Goal: Task Accomplishment & Management: Manage account settings

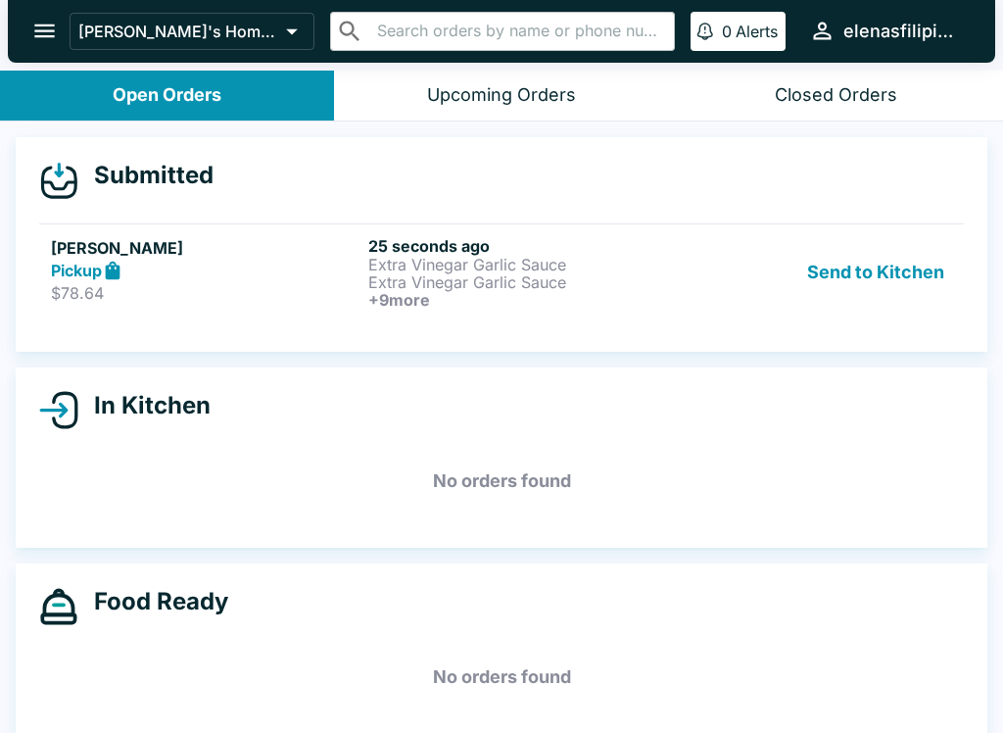
click at [80, 277] on strong "Pickup" at bounding box center [76, 270] width 51 height 20
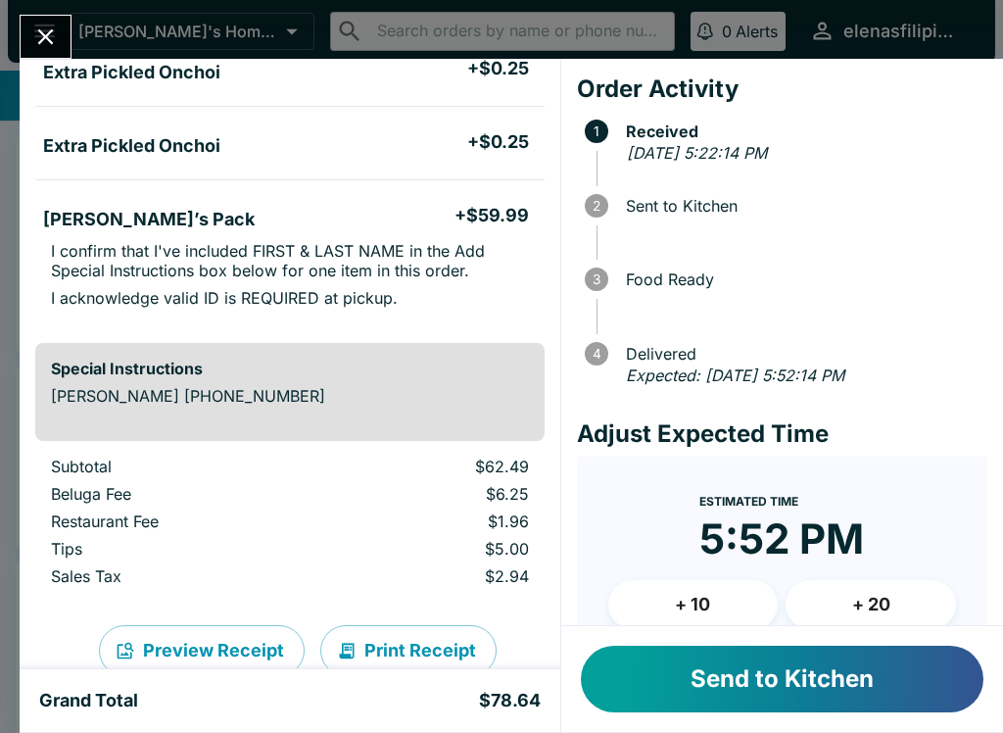
scroll to position [780, 0]
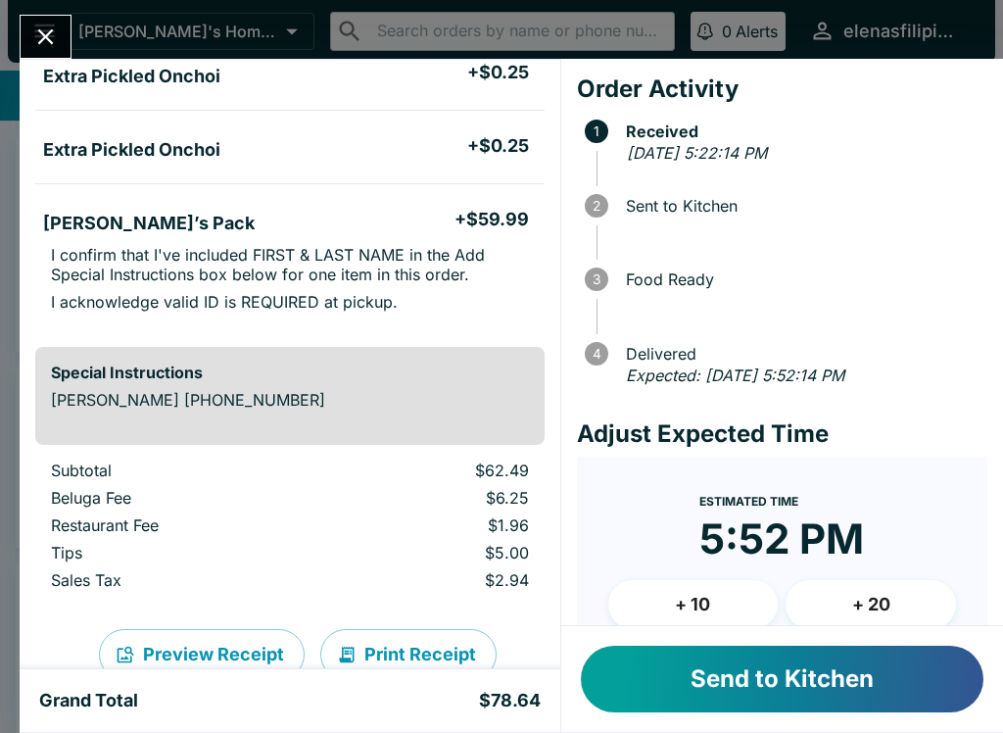
click at [699, 685] on button "Send to Kitchen" at bounding box center [782, 678] width 402 height 67
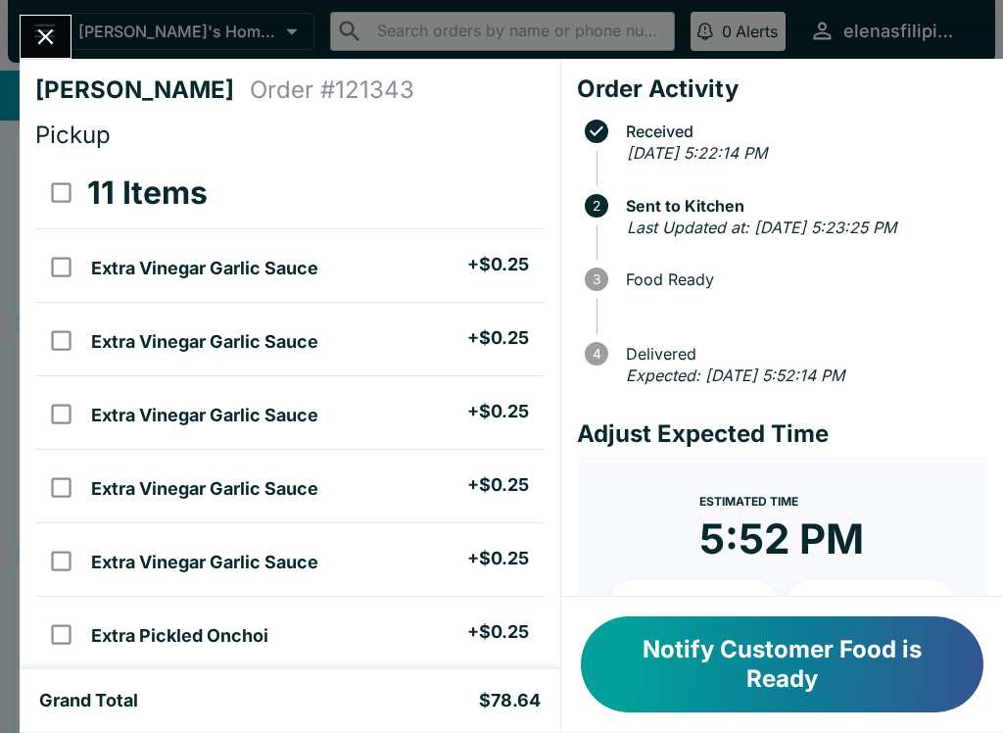
scroll to position [0, 0]
click at [741, 645] on button "Notify Customer Food is Ready" at bounding box center [782, 664] width 402 height 96
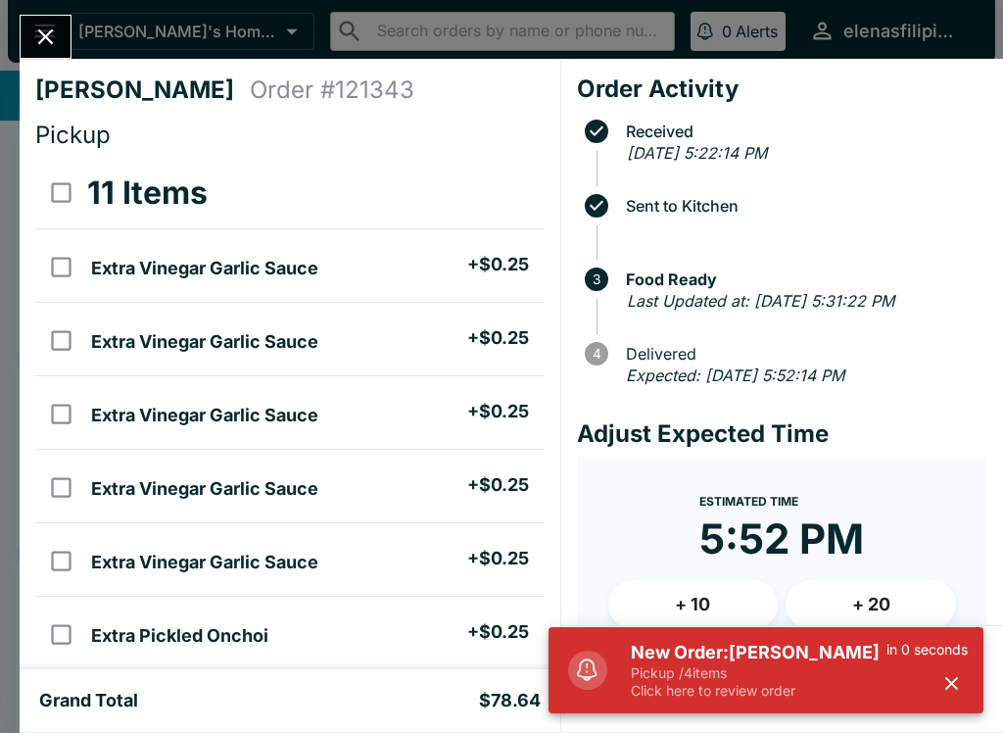
click at [749, 663] on h5 "New Order: [PERSON_NAME]" at bounding box center [759, 652] width 256 height 24
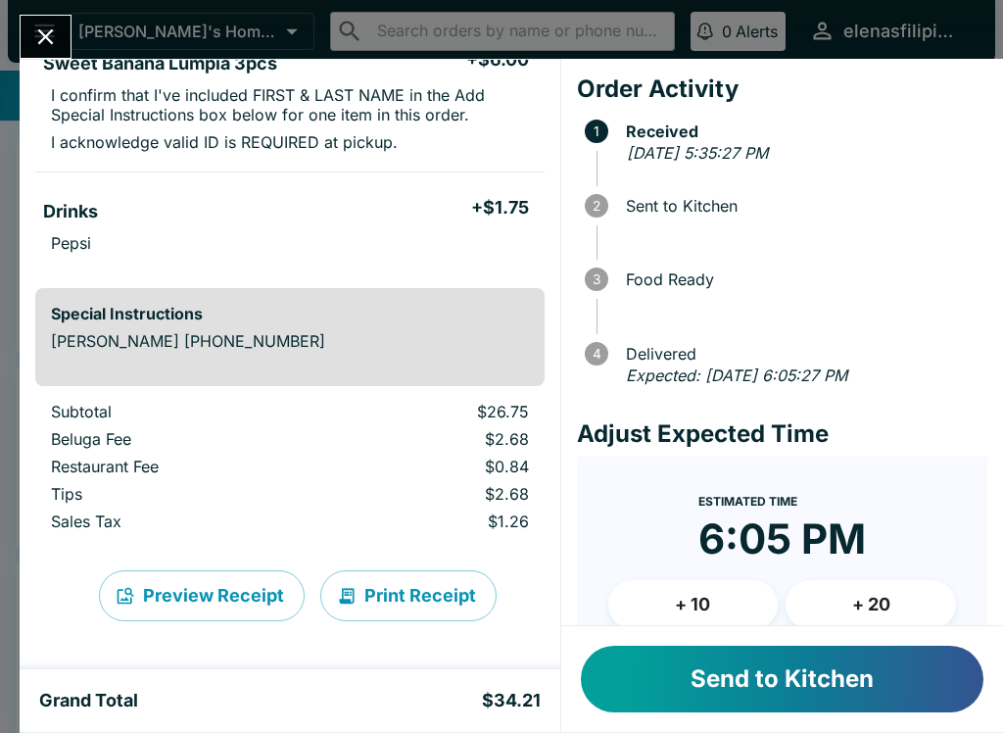
scroll to position [555, 0]
click at [689, 686] on button "Send to Kitchen" at bounding box center [782, 678] width 402 height 67
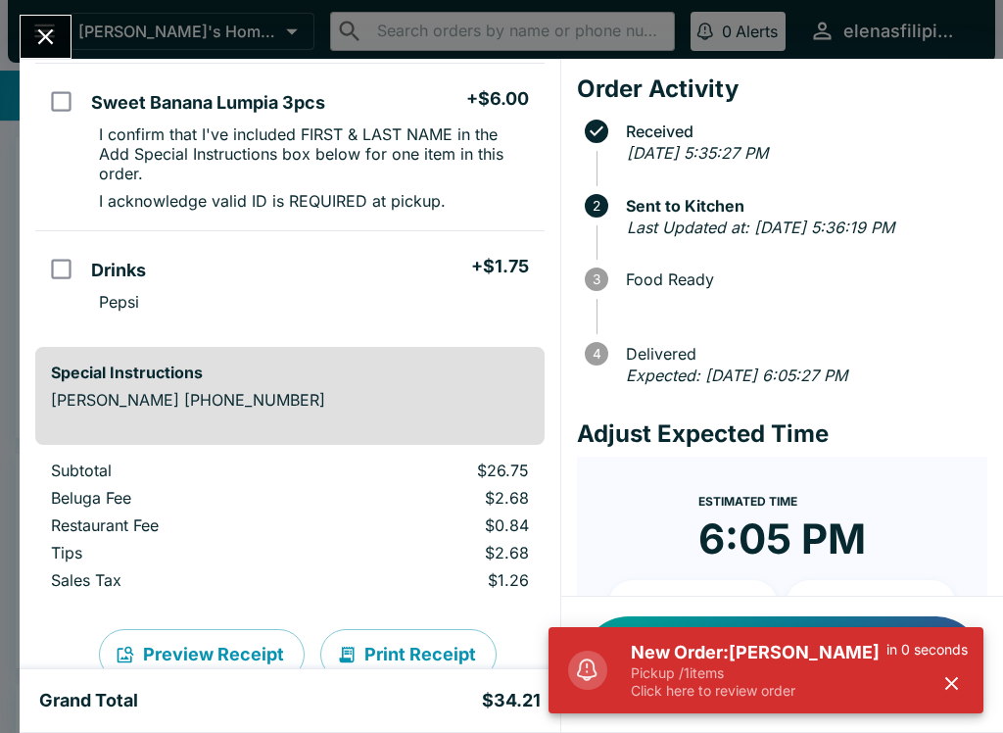
click at [703, 652] on h5 "New Order: [PERSON_NAME]" at bounding box center [759, 652] width 256 height 24
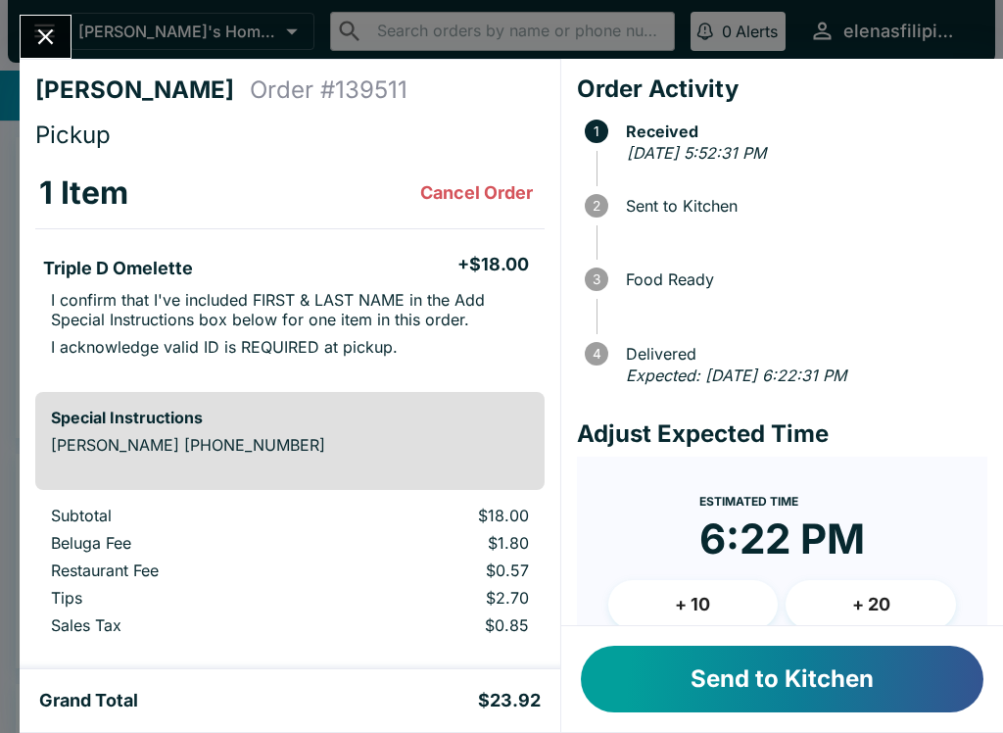
click at [686, 711] on button "Send to Kitchen" at bounding box center [782, 678] width 402 height 67
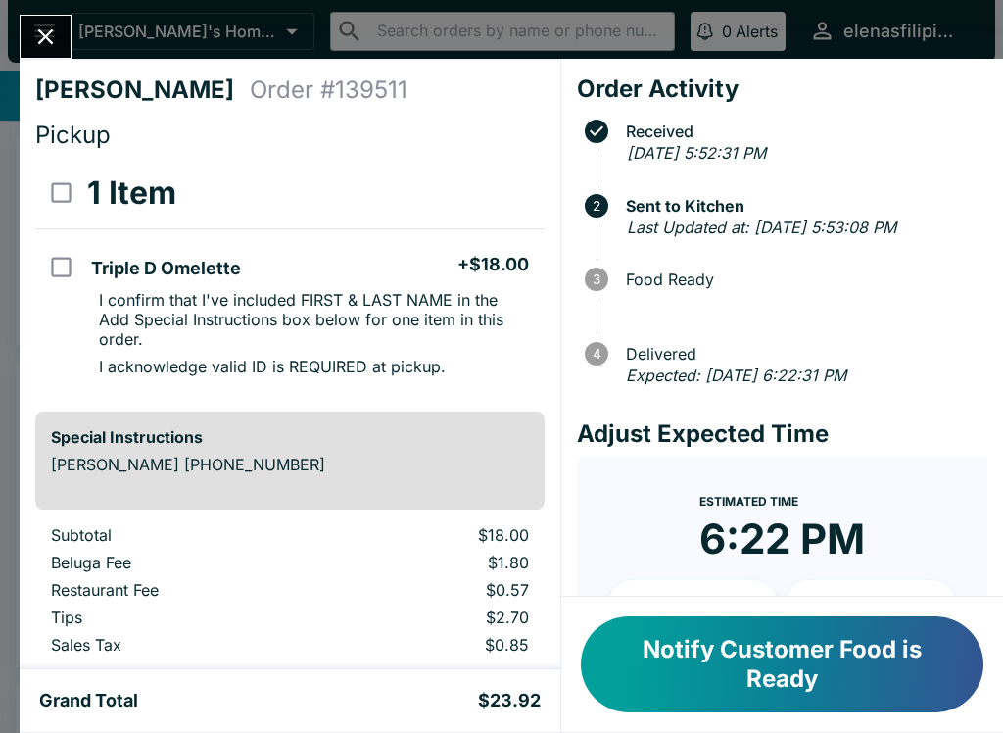
click at [25, 30] on button "Close" at bounding box center [46, 37] width 50 height 42
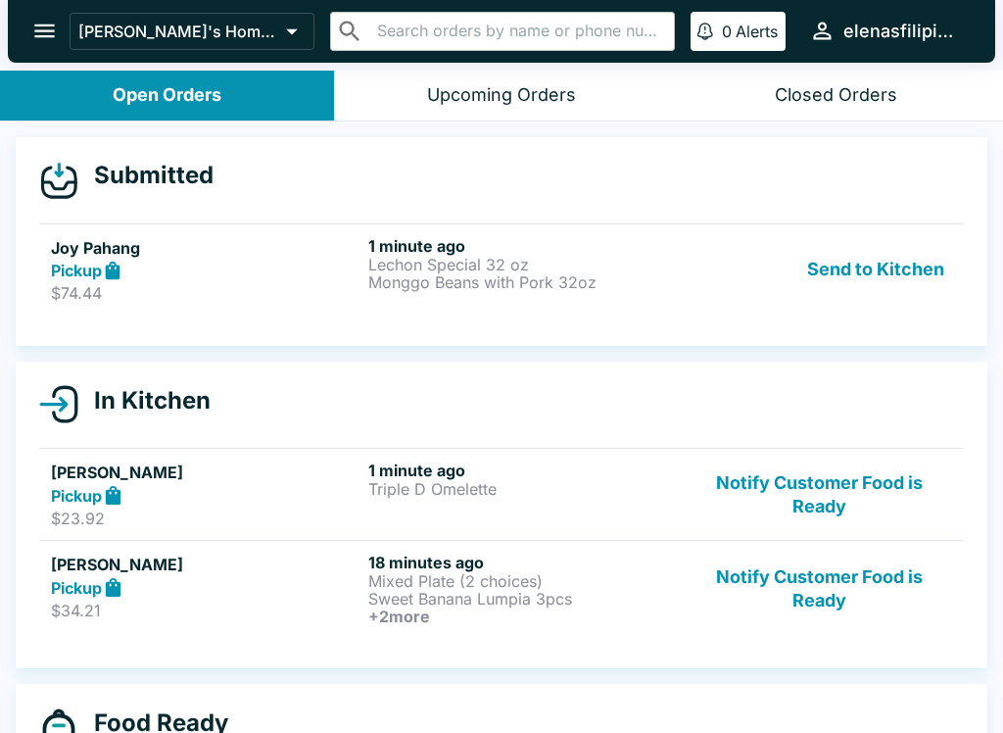
click at [128, 264] on div "Pickup" at bounding box center [205, 271] width 309 height 23
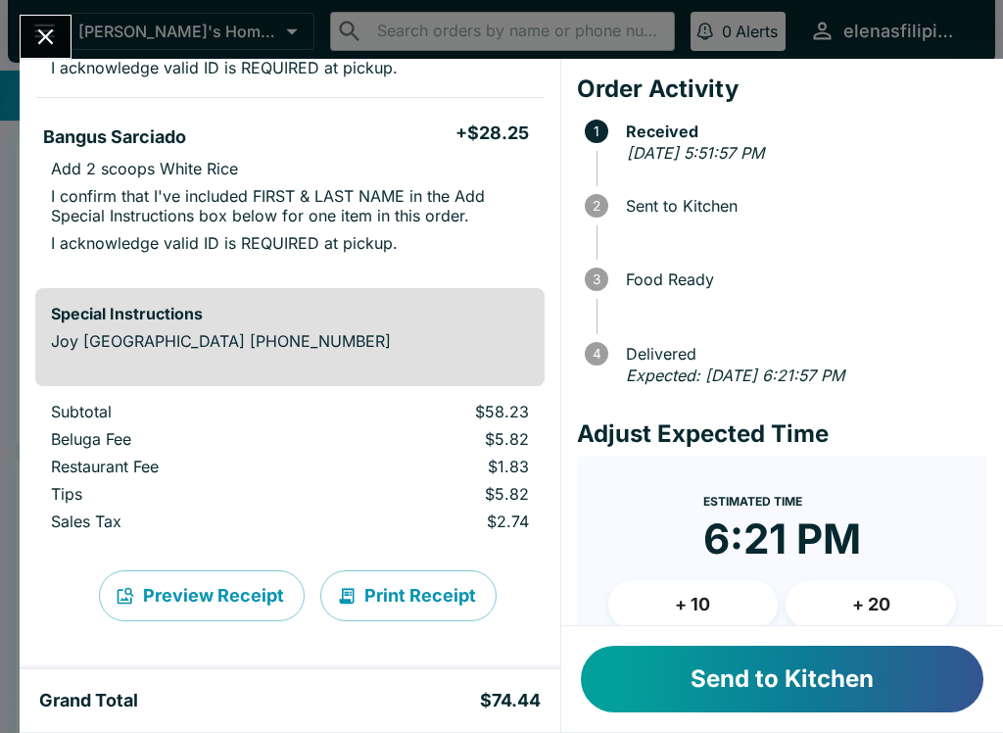
scroll to position [482, 0]
click at [641, 699] on button "Send to Kitchen" at bounding box center [782, 678] width 402 height 67
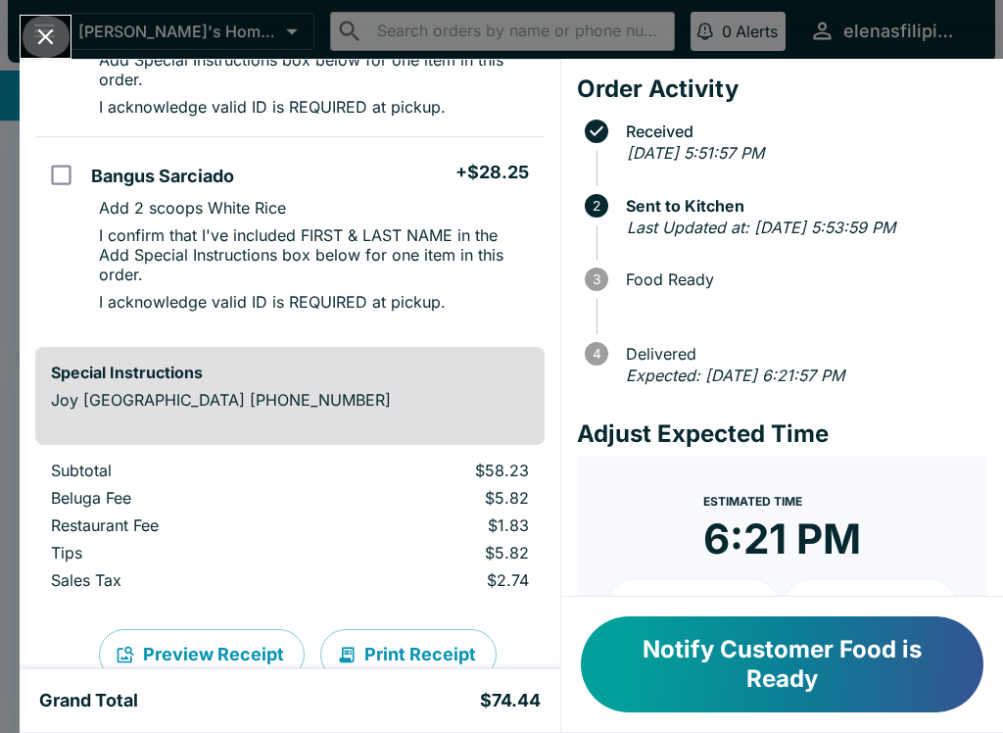
click at [60, 40] on button "Close" at bounding box center [46, 37] width 50 height 42
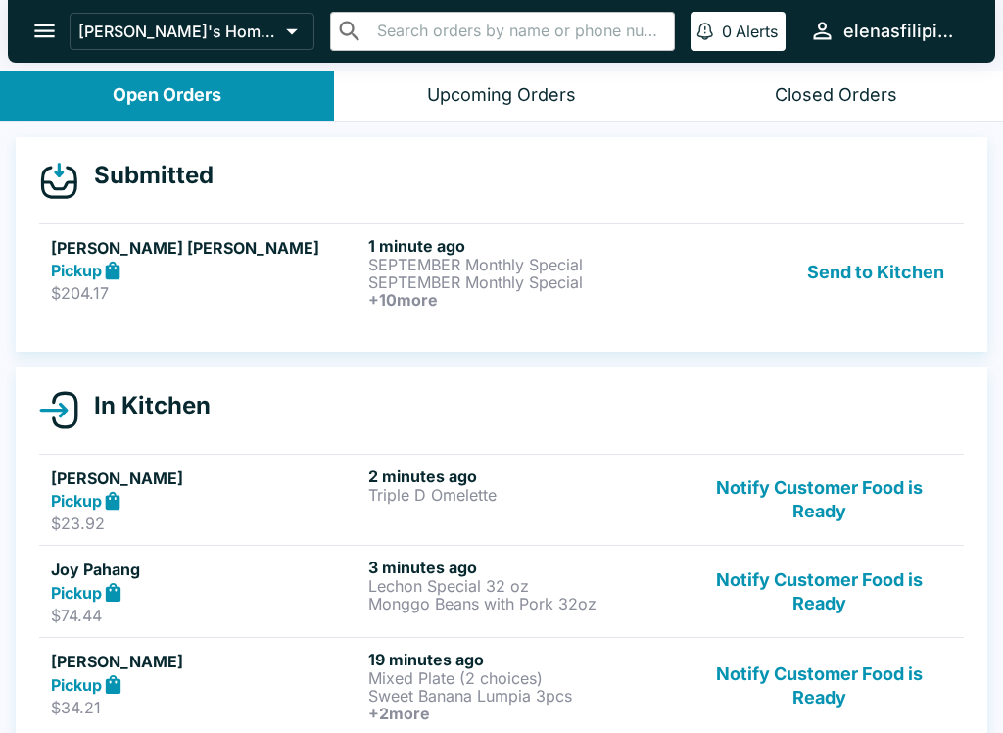
click at [61, 269] on strong "Pickup" at bounding box center [76, 270] width 51 height 20
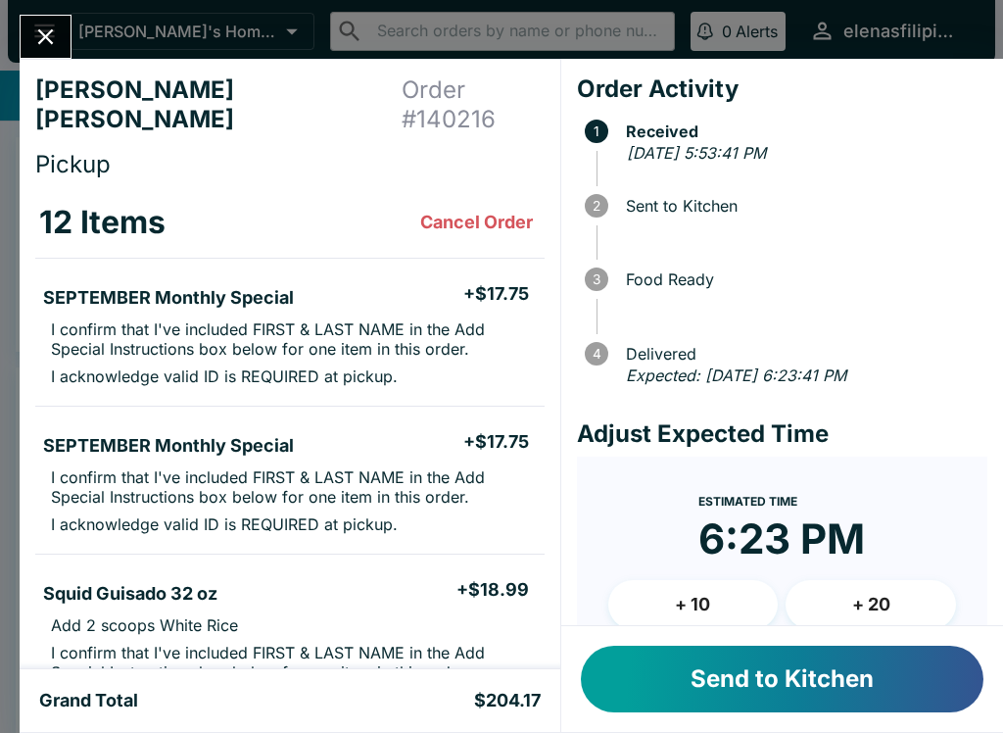
click at [18, 485] on div "[PERSON_NAME] [PERSON_NAME] Order # 140216 Pickup 12 Items Cancel Order SEPTEMB…" at bounding box center [501, 366] width 1003 height 733
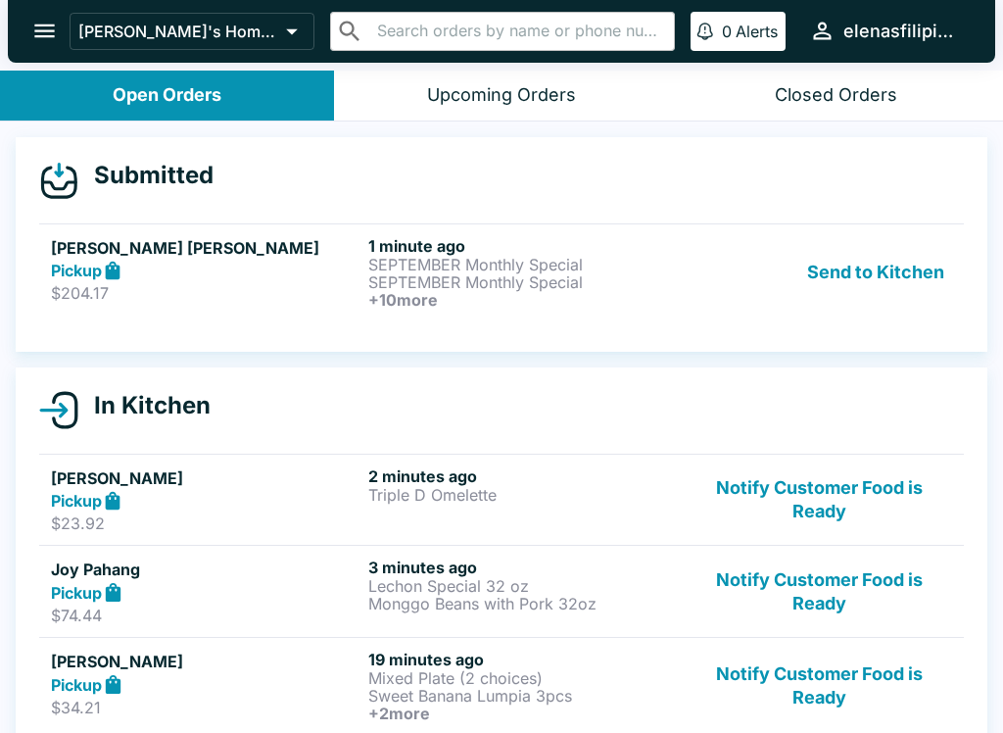
click at [66, 252] on h5 "[PERSON_NAME] [PERSON_NAME]" at bounding box center [205, 248] width 309 height 24
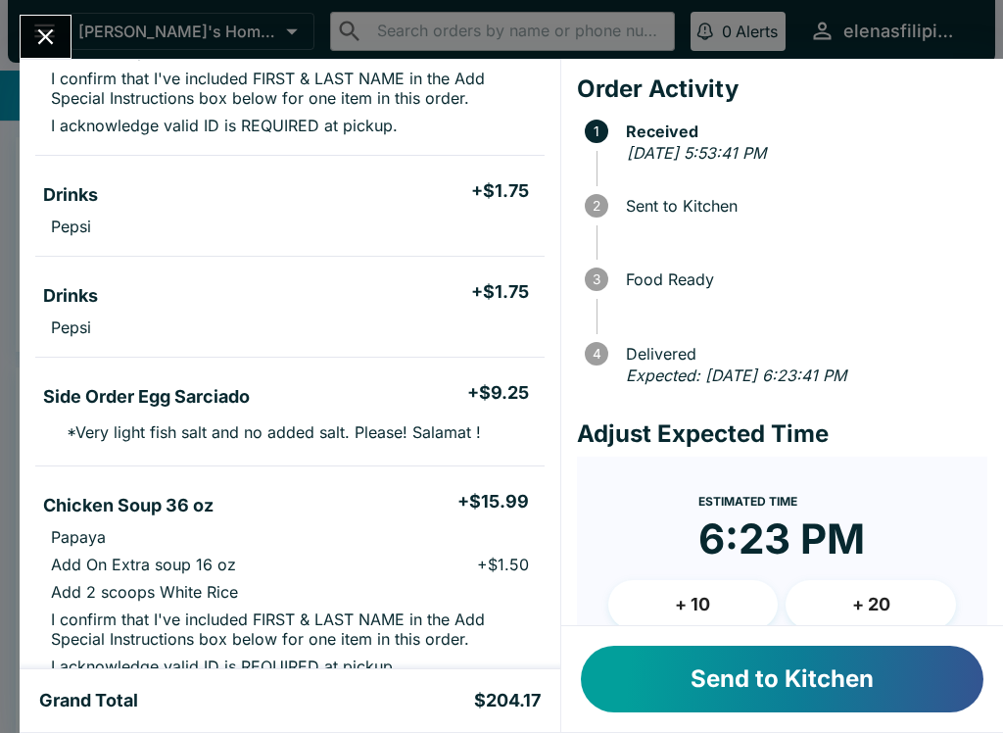
scroll to position [591, 0]
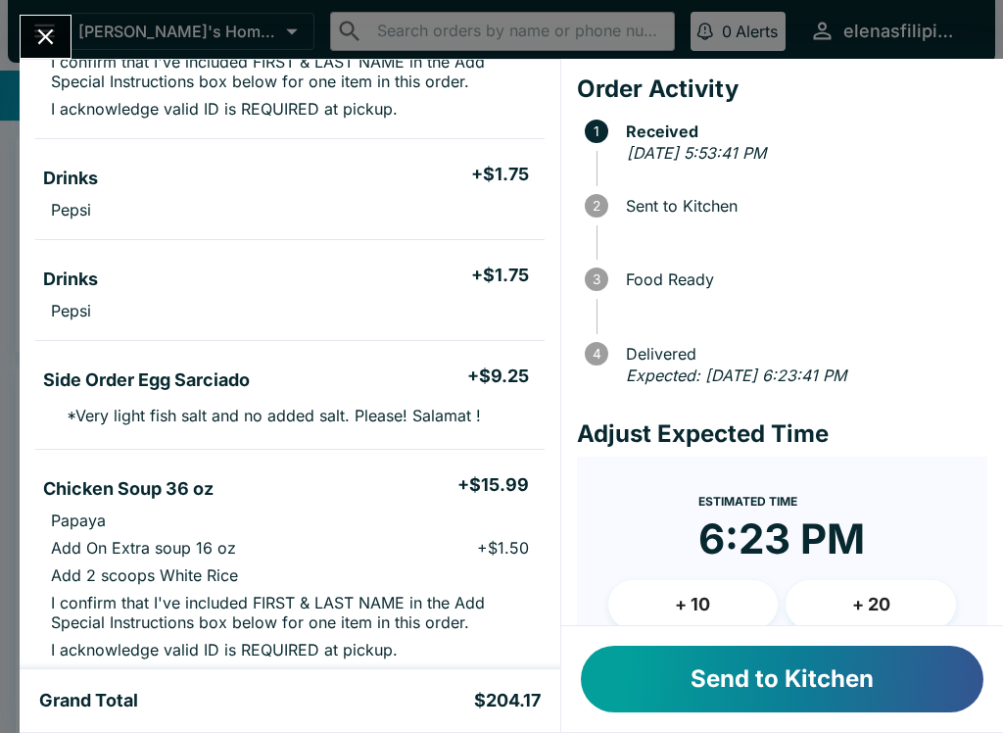
click at [12, 402] on div "[PERSON_NAME] [PERSON_NAME] Order # 140216 Pickup 12 Items Cancel Order SEPTEMB…" at bounding box center [501, 366] width 1003 height 733
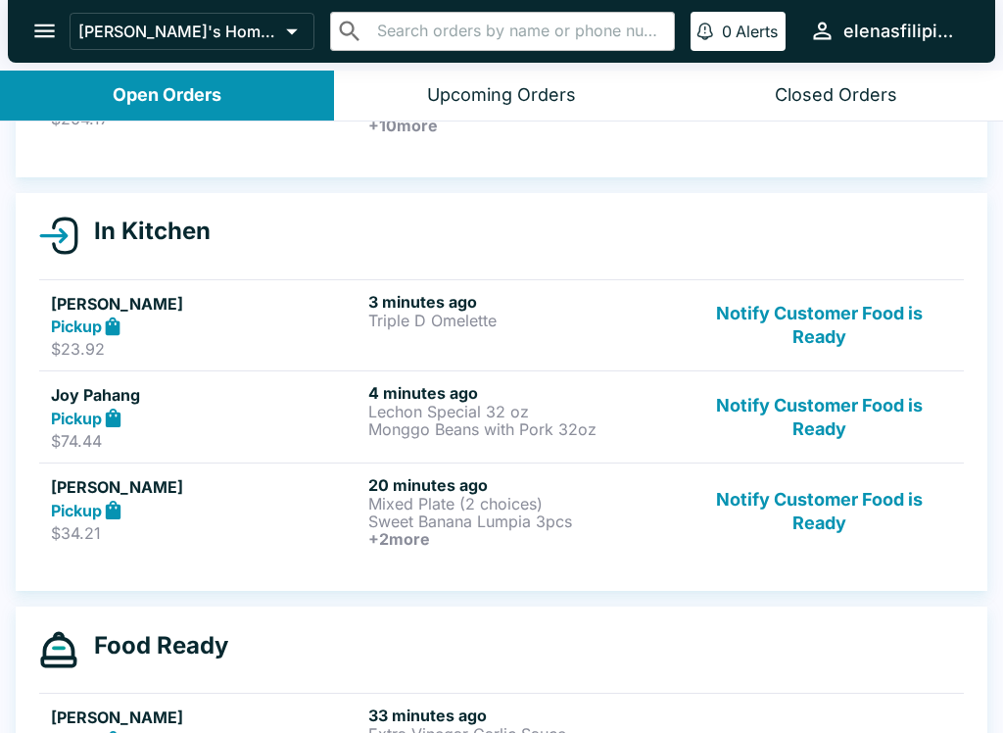
scroll to position [169, 0]
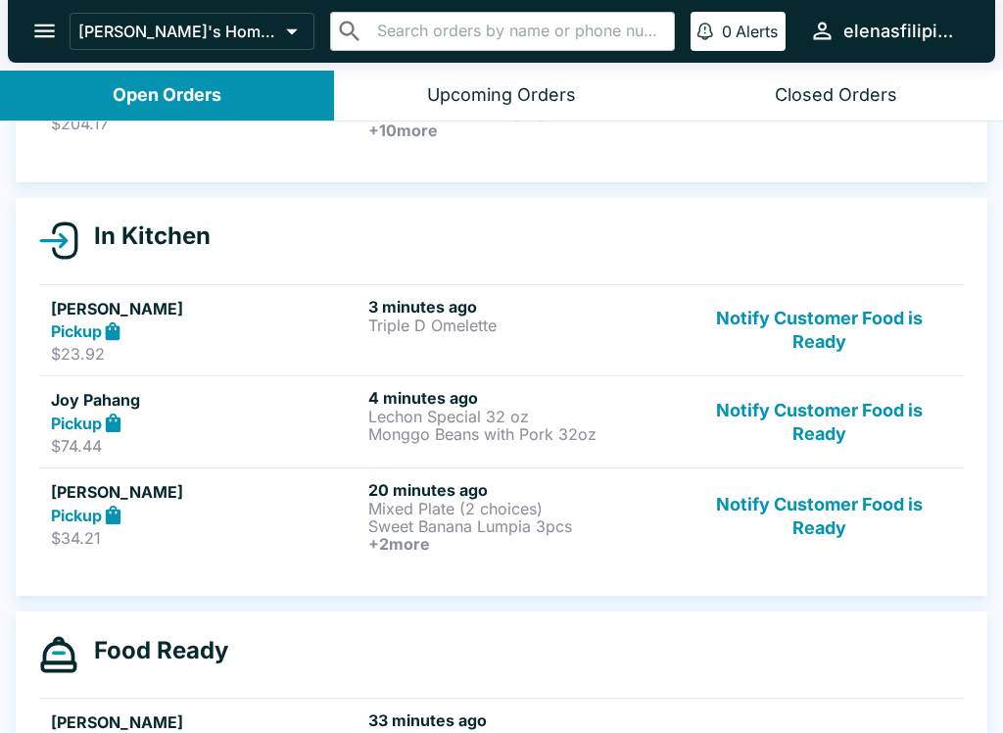
click at [92, 346] on p "$23.92" at bounding box center [205, 354] width 309 height 20
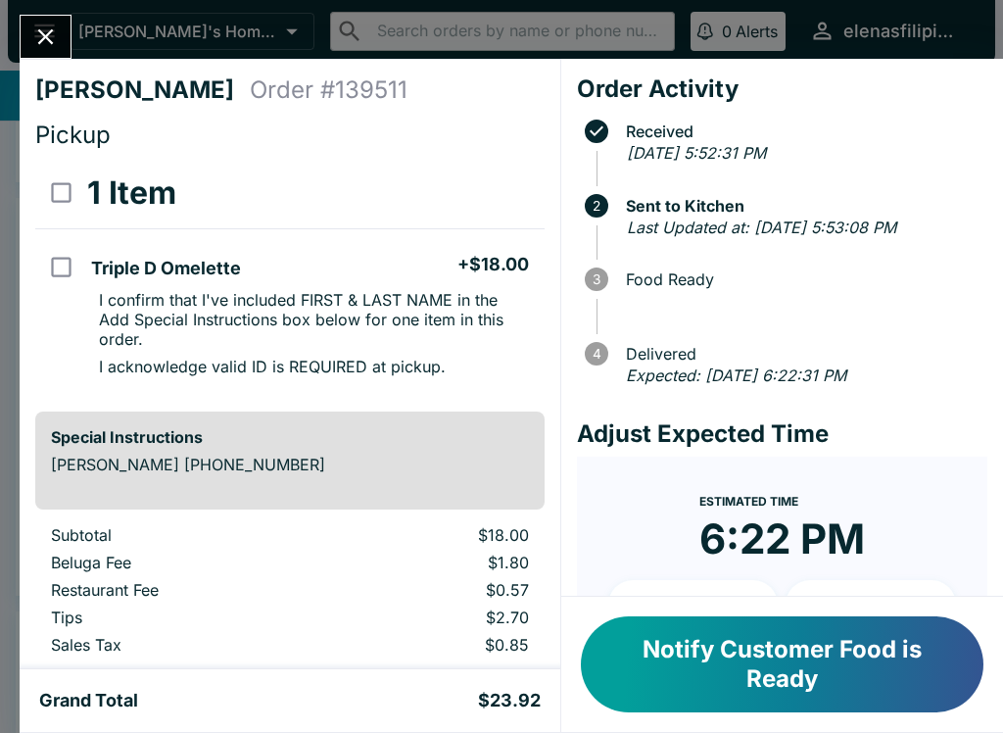
click at [32, 43] on icon "Close" at bounding box center [45, 37] width 26 height 26
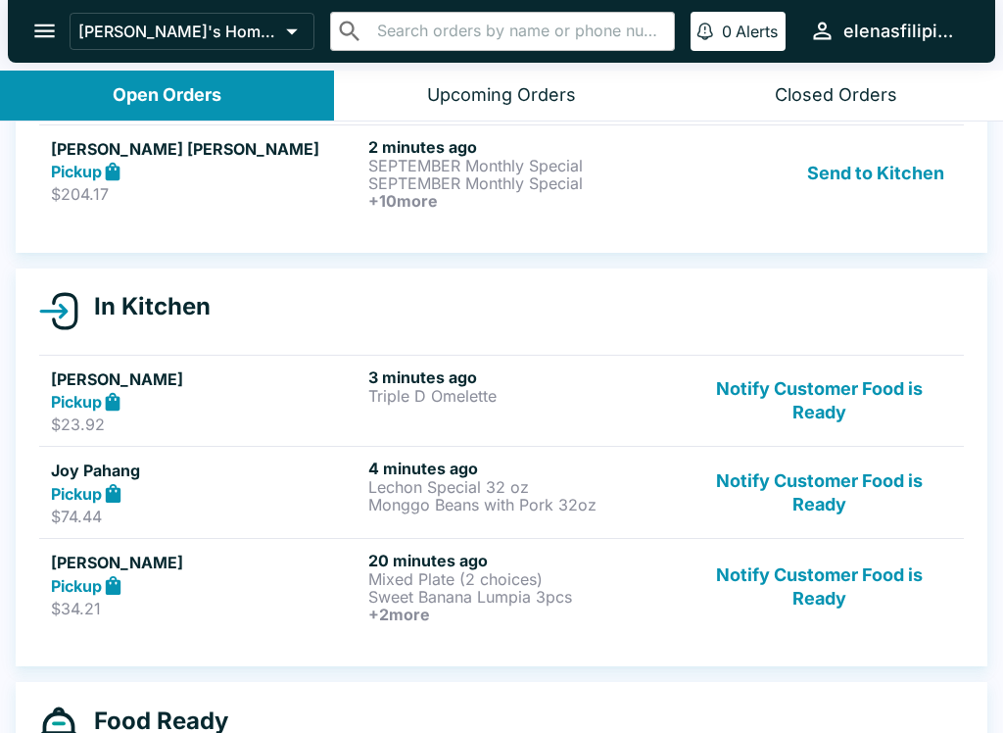
scroll to position [97, 0]
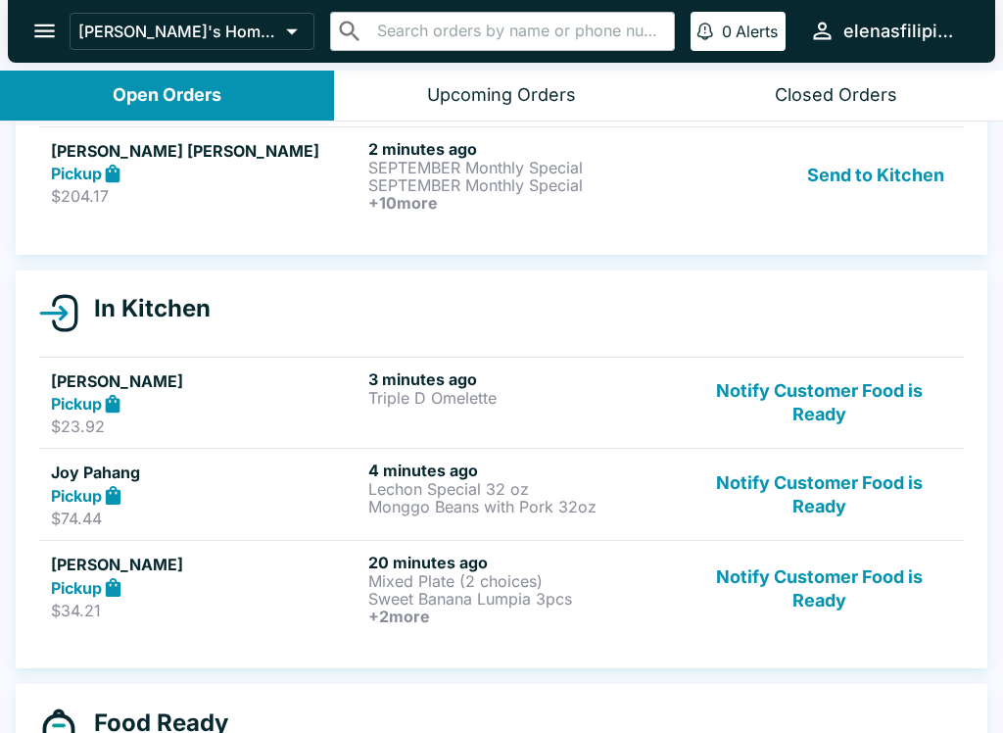
click at [64, 175] on strong "Pickup" at bounding box center [76, 174] width 51 height 20
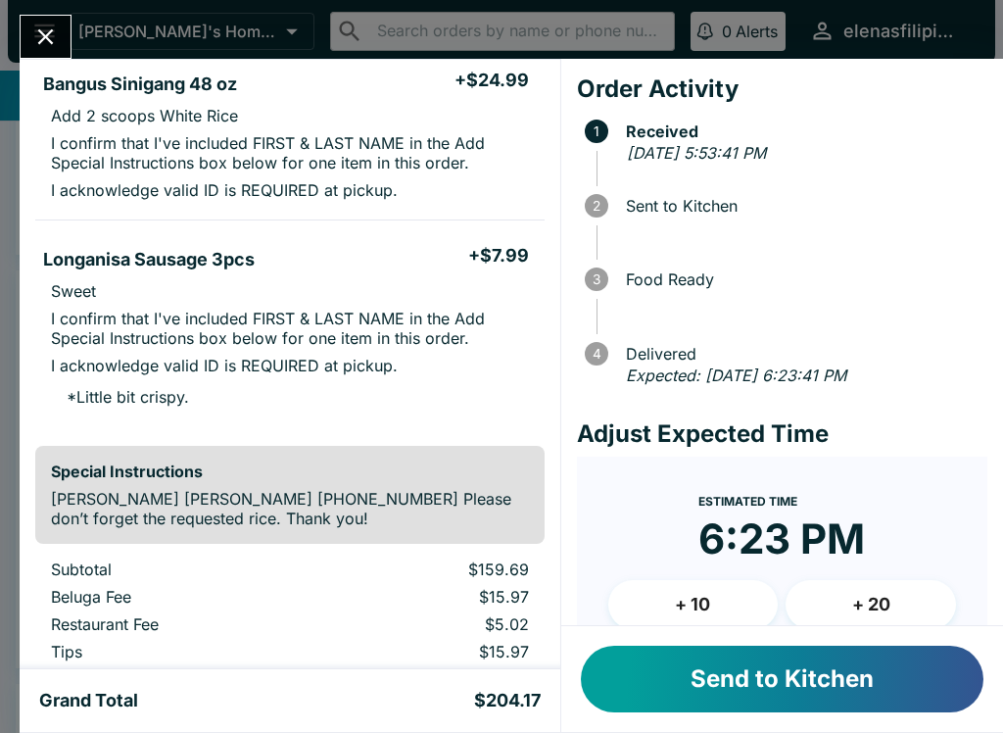
scroll to position [1801, 0]
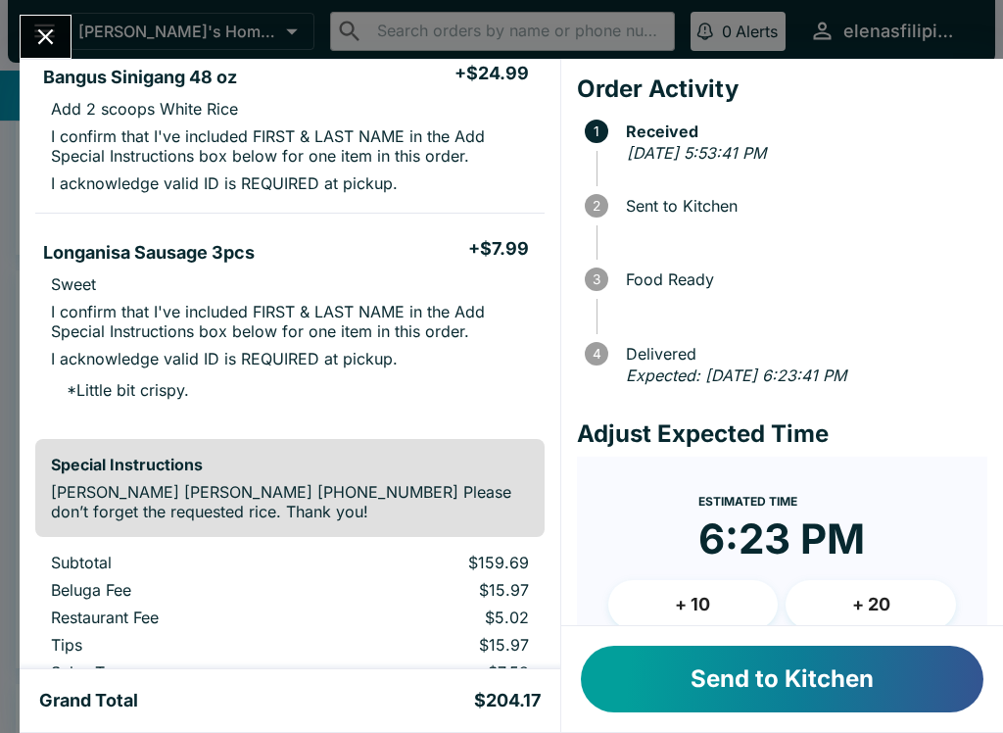
click at [682, 687] on button "Send to Kitchen" at bounding box center [782, 678] width 402 height 67
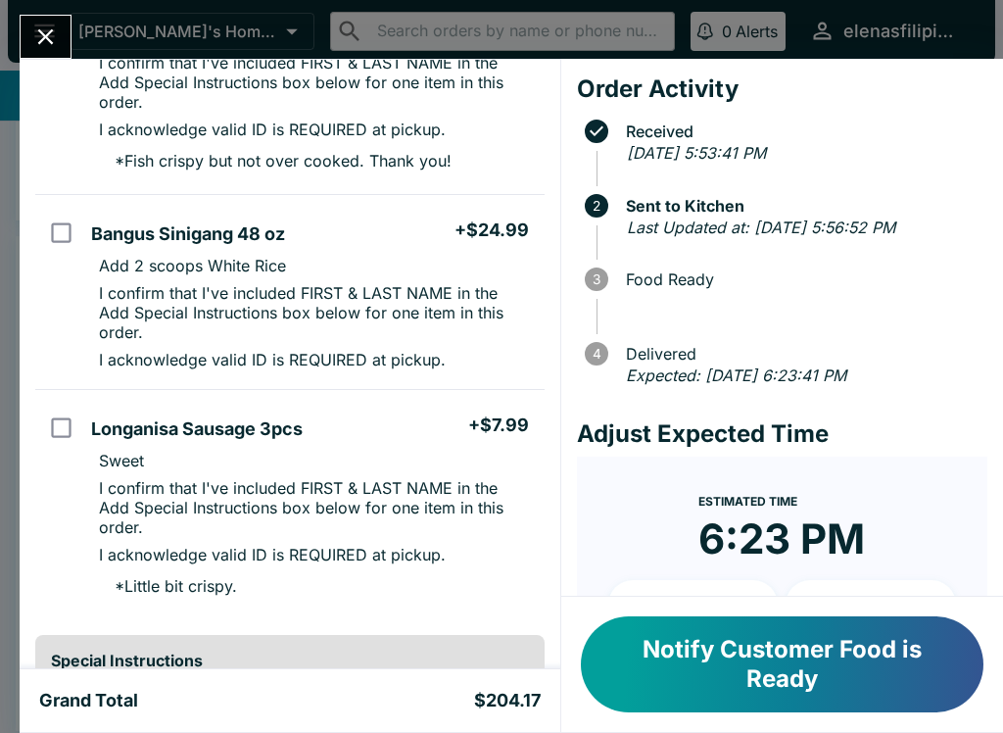
click at [43, 60] on td "orders table" at bounding box center [59, 80] width 48 height 230
checkbox input "true"
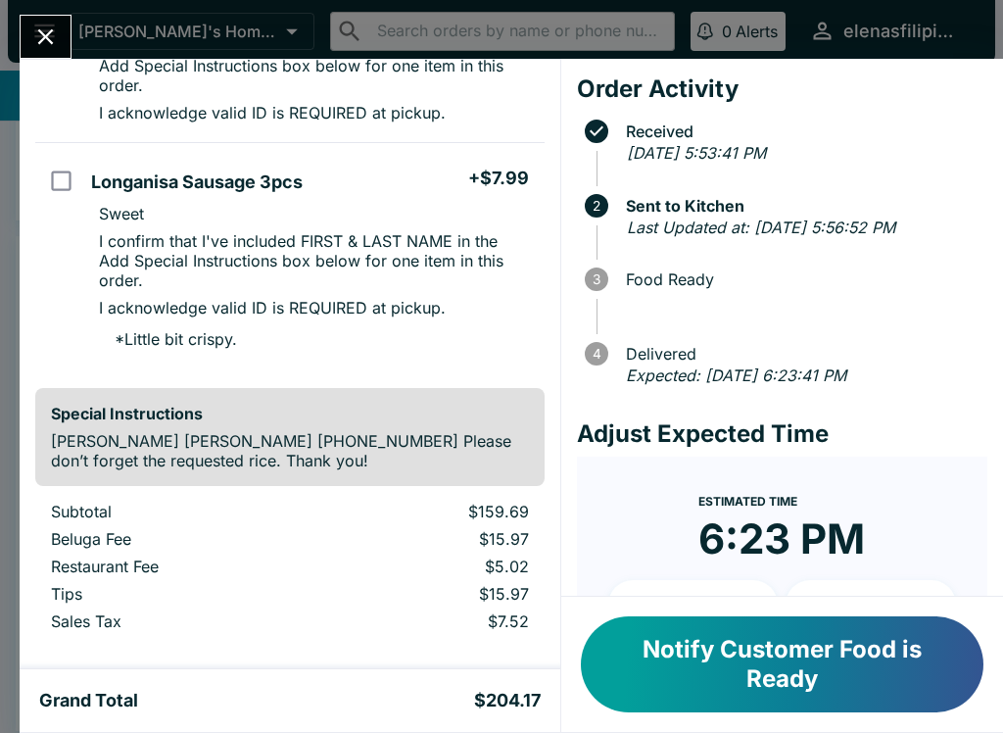
click at [9, 347] on div "[PERSON_NAME] [PERSON_NAME] Order # 140216 Pickup 12 Items Refund SEPTEMBER Mon…" at bounding box center [501, 366] width 1003 height 733
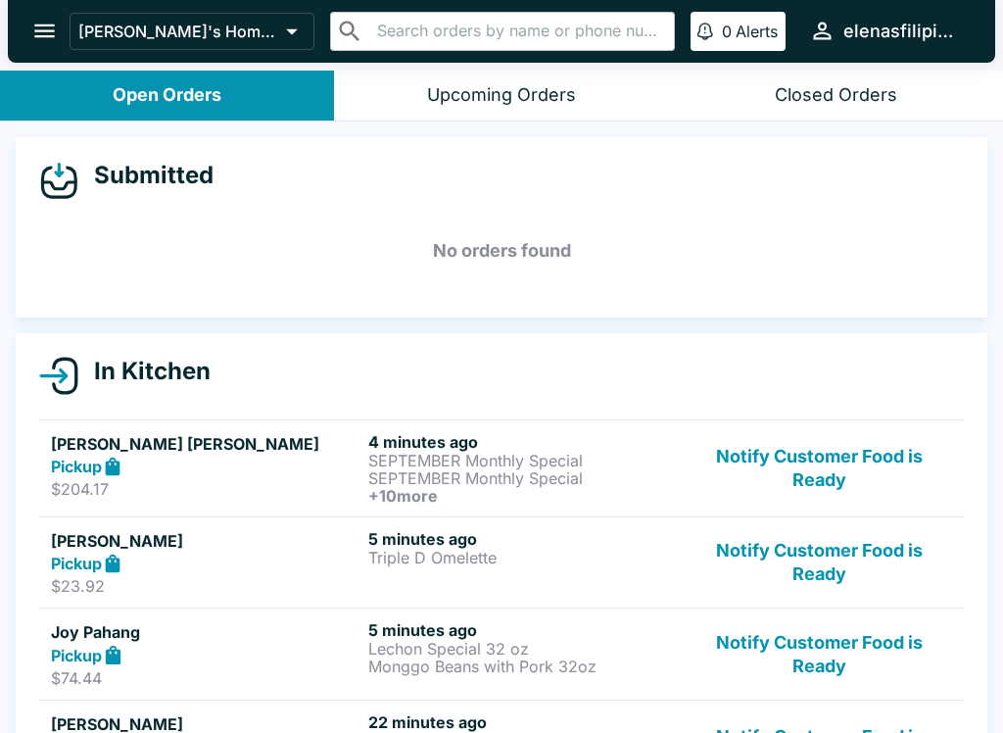
click at [75, 474] on strong "Pickup" at bounding box center [76, 466] width 51 height 20
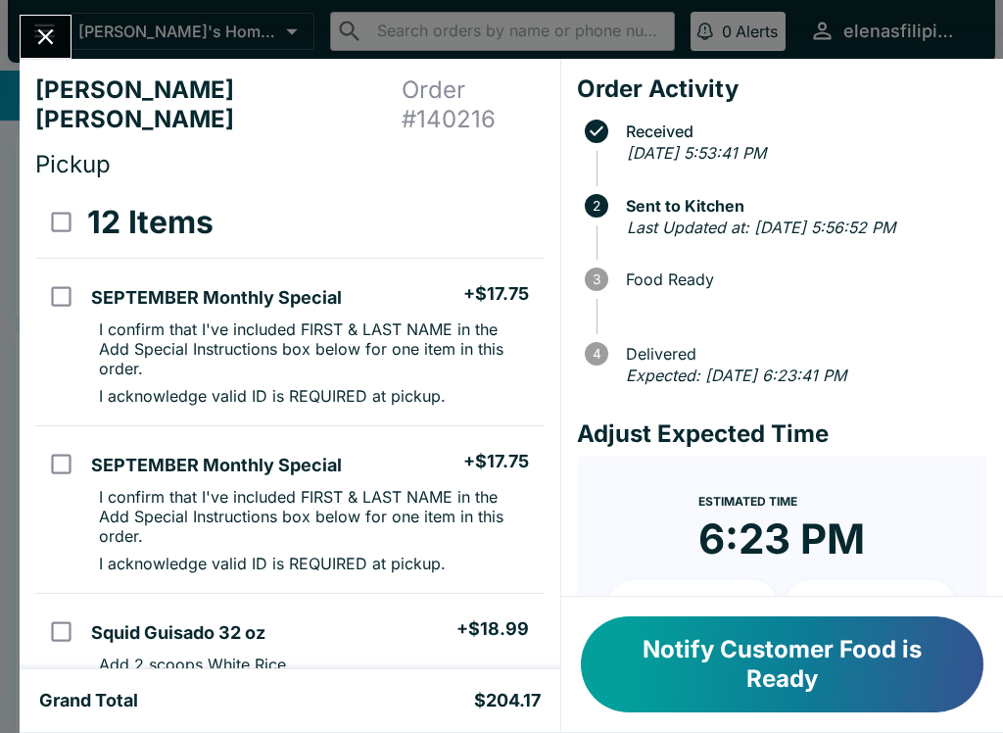
click at [42, 26] on icon "Close" at bounding box center [45, 37] width 26 height 26
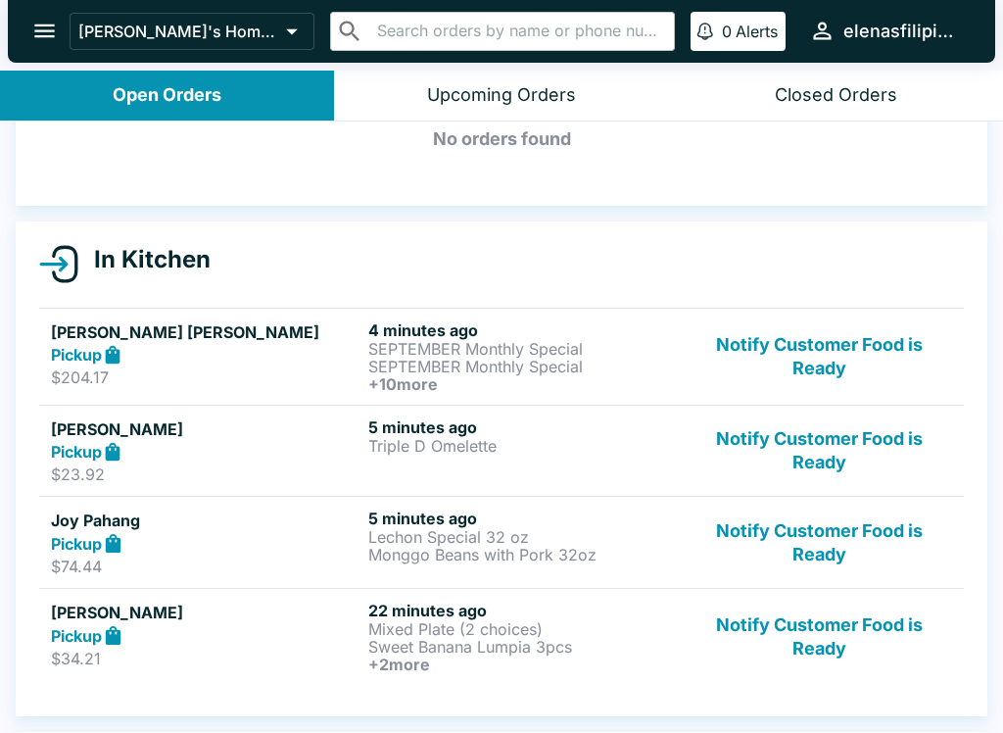
scroll to position [112, 0]
click at [817, 636] on button "Notify Customer Food is Ready" at bounding box center [818, 636] width 265 height 72
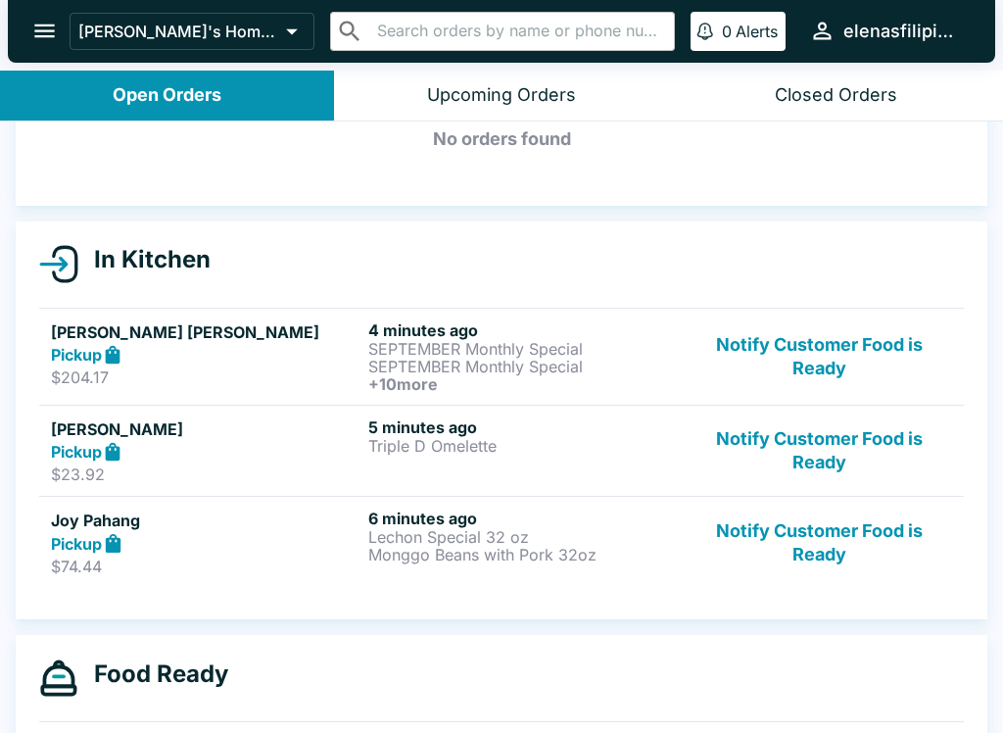
click at [754, 417] on button "Notify Customer Food is Ready" at bounding box center [818, 451] width 265 height 68
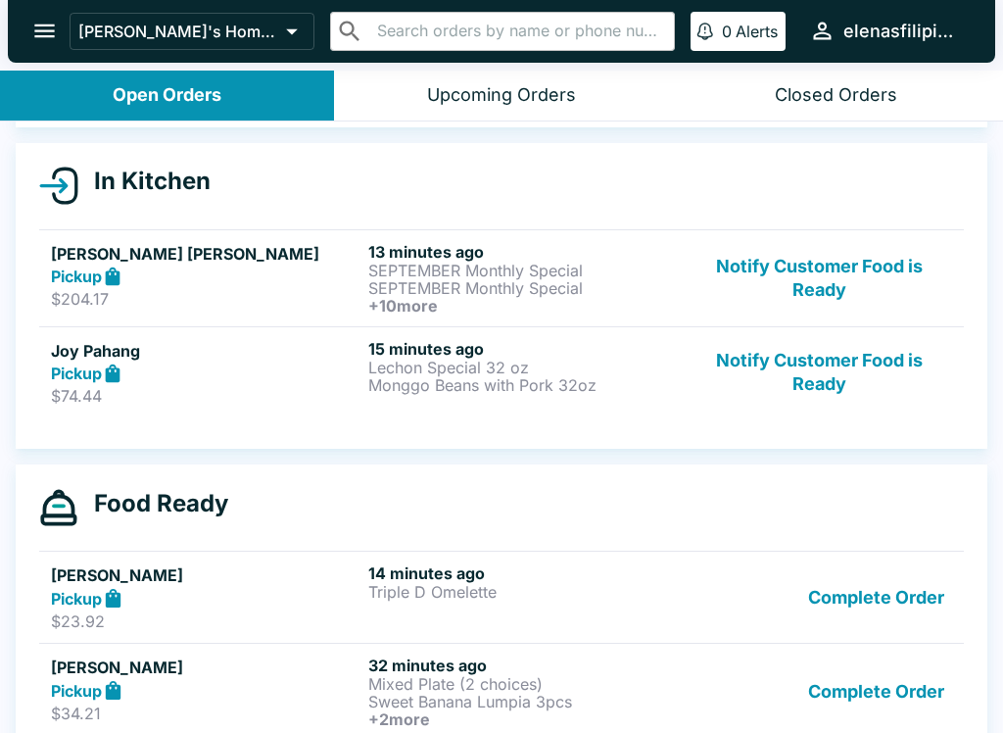
scroll to position [241, 0]
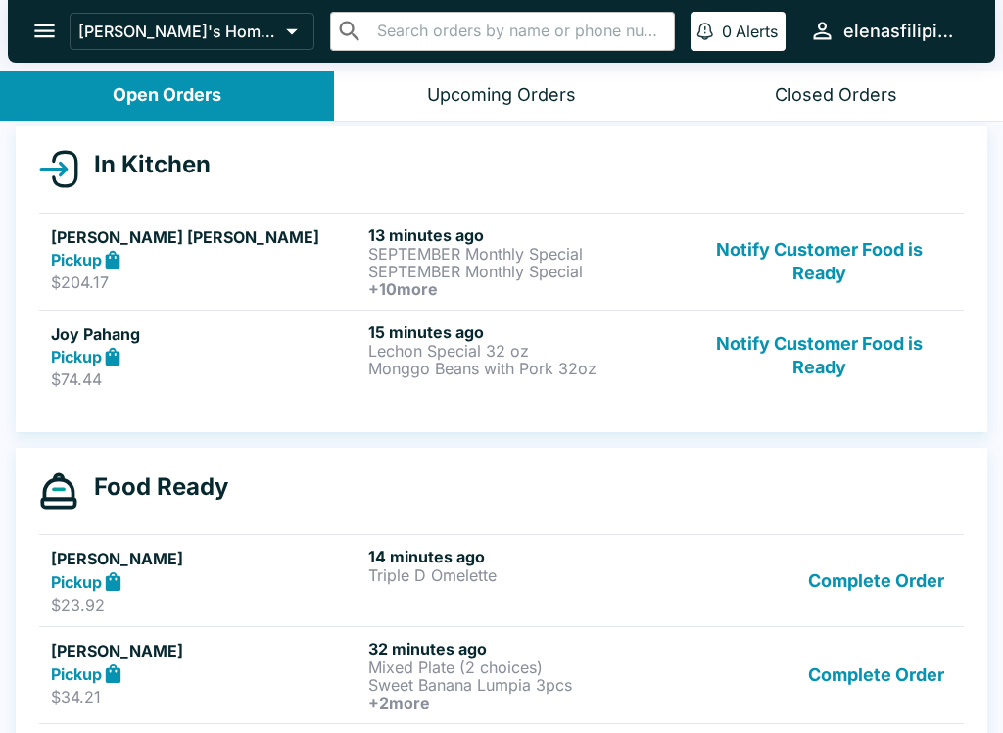
click at [837, 686] on button "Complete Order" at bounding box center [876, 675] width 152 height 72
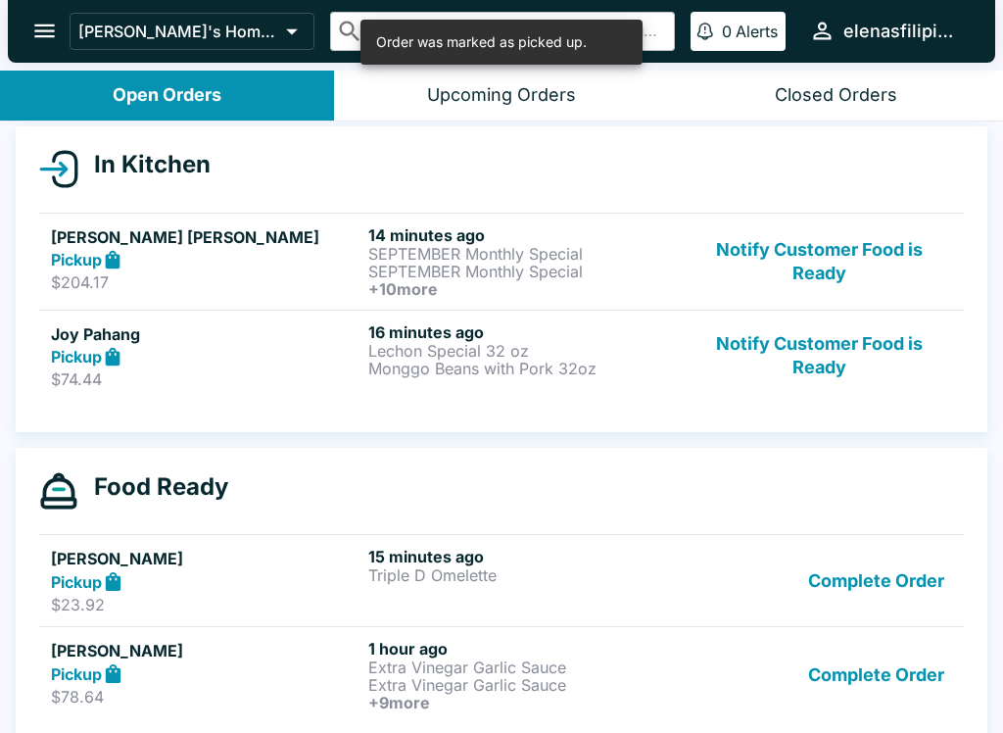
click at [874, 686] on button "Complete Order" at bounding box center [876, 675] width 152 height 72
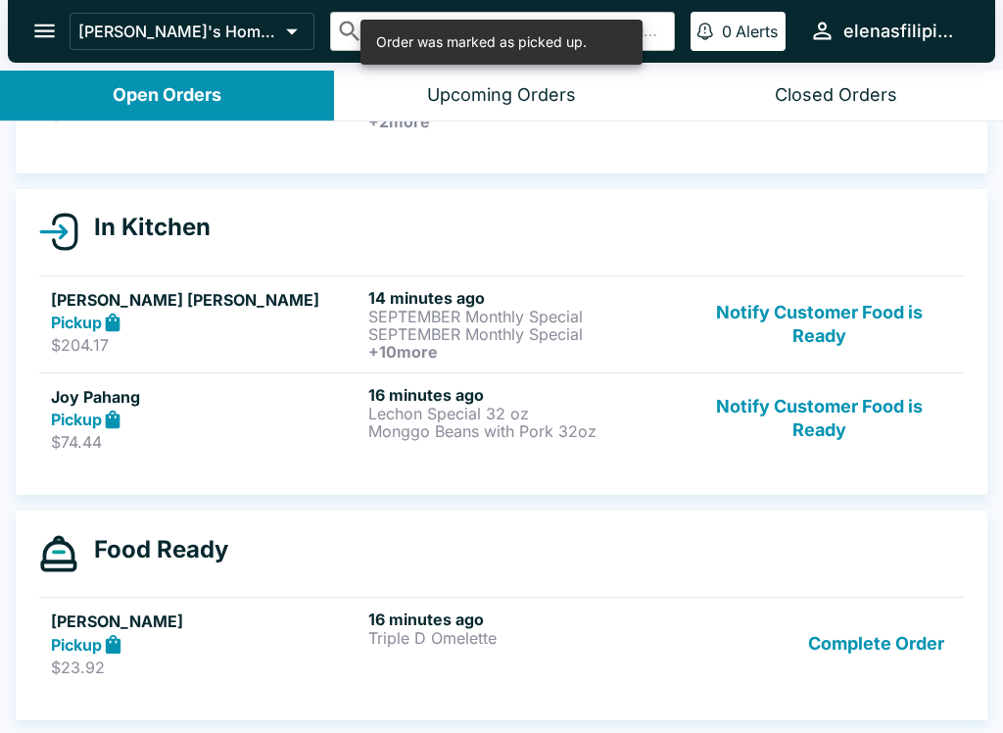
click at [868, 649] on button "Complete Order" at bounding box center [876, 643] width 152 height 68
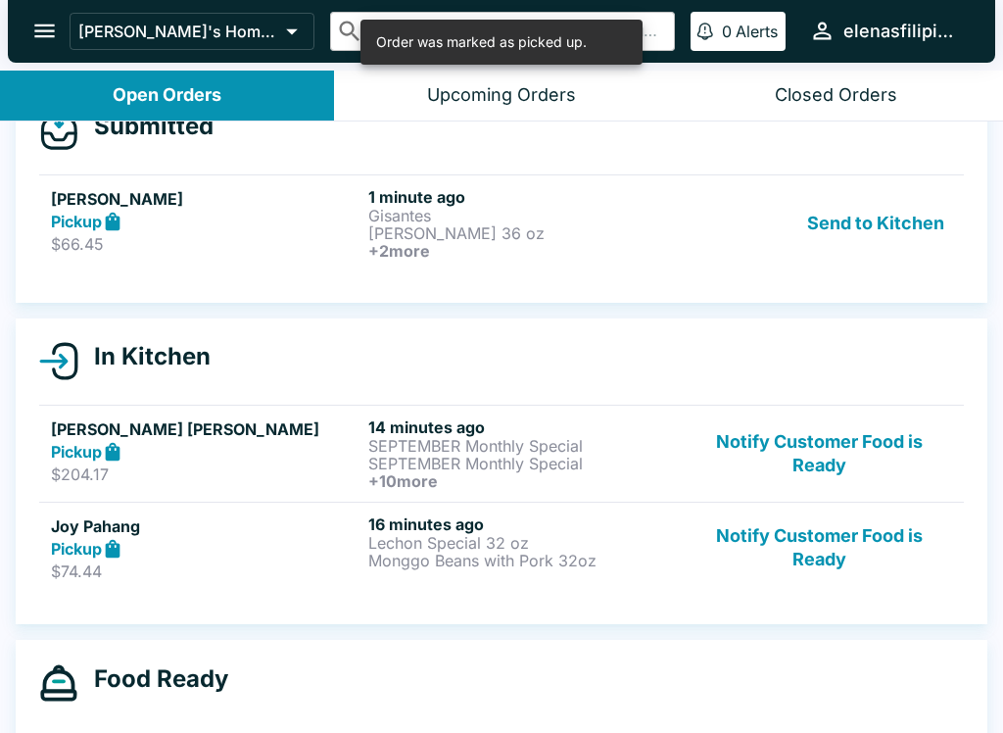
scroll to position [48, 0]
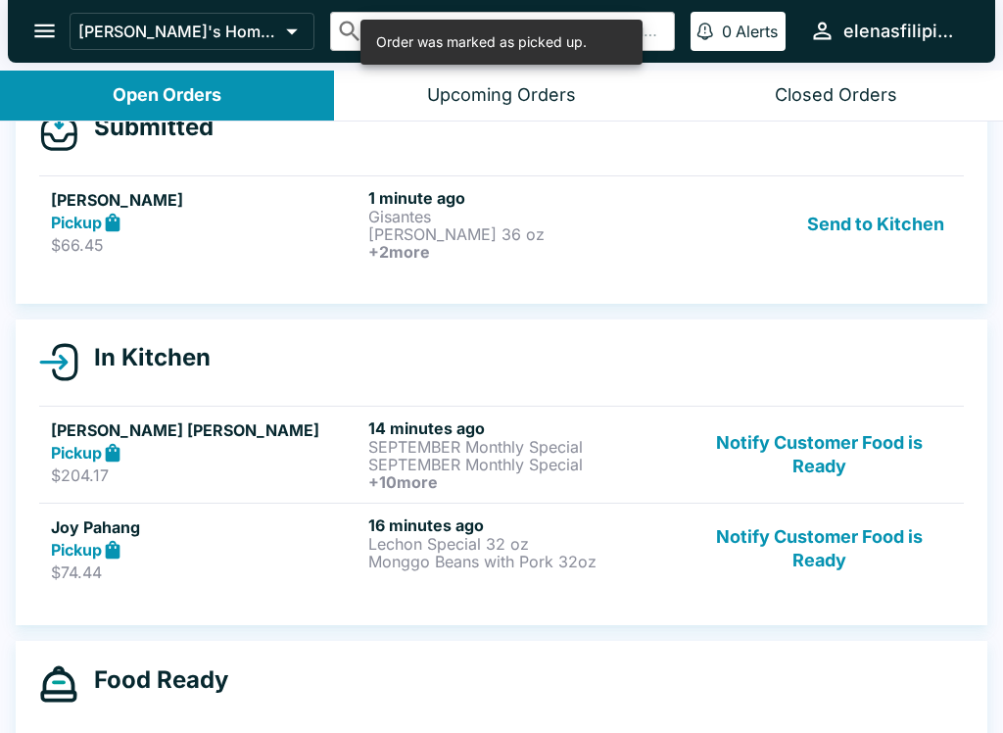
click at [64, 210] on h5 "[PERSON_NAME]" at bounding box center [205, 200] width 309 height 24
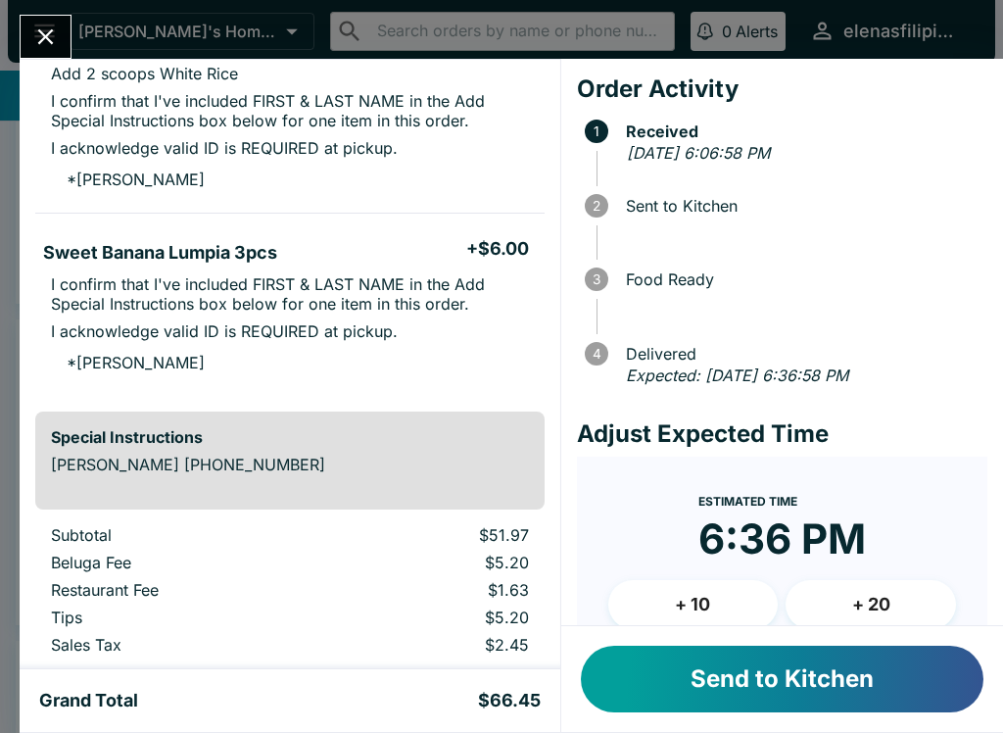
scroll to position [679, 0]
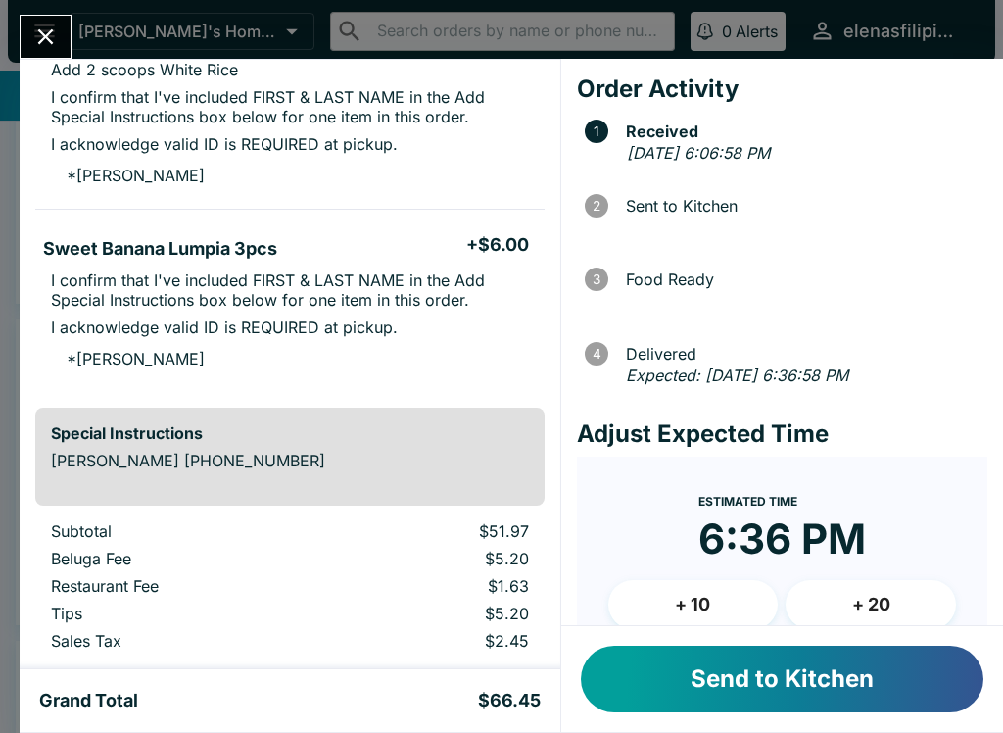
click at [643, 722] on div "Send to Kitchen" at bounding box center [782, 679] width 442 height 106
click at [686, 658] on button "Send to Kitchen" at bounding box center [782, 678] width 402 height 67
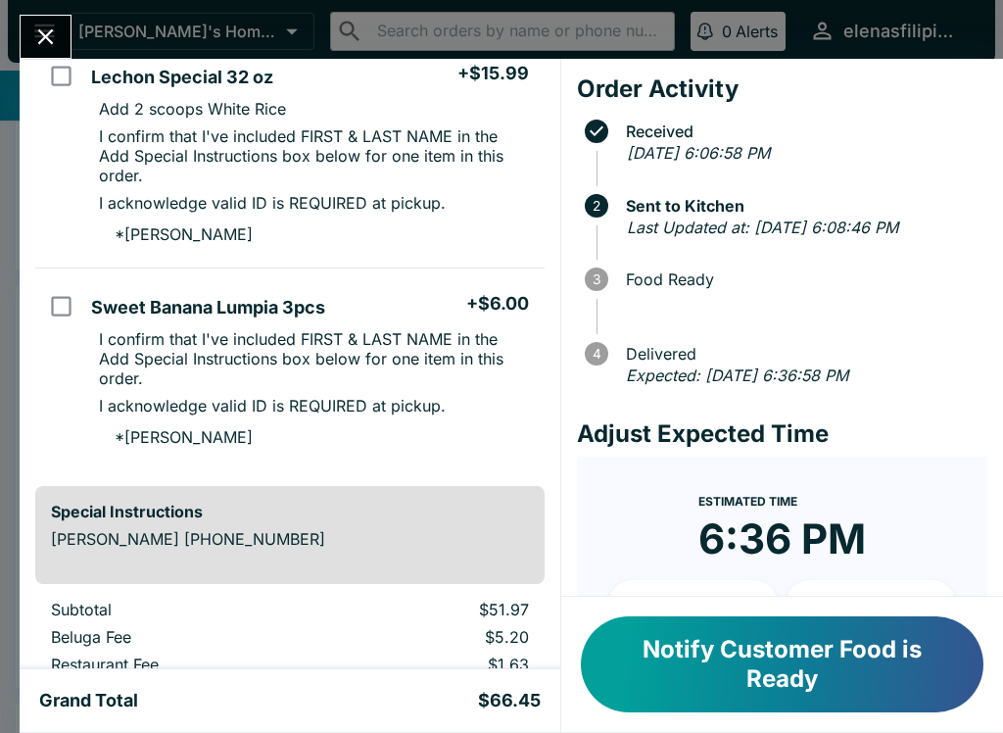
click at [122, 330] on p "I confirm that I've included FIRST & LAST NAME in the Add Special Instructions …" at bounding box center [313, 358] width 429 height 59
click at [68, 303] on input "orders table" at bounding box center [61, 306] width 44 height 44
checkbox input "false"
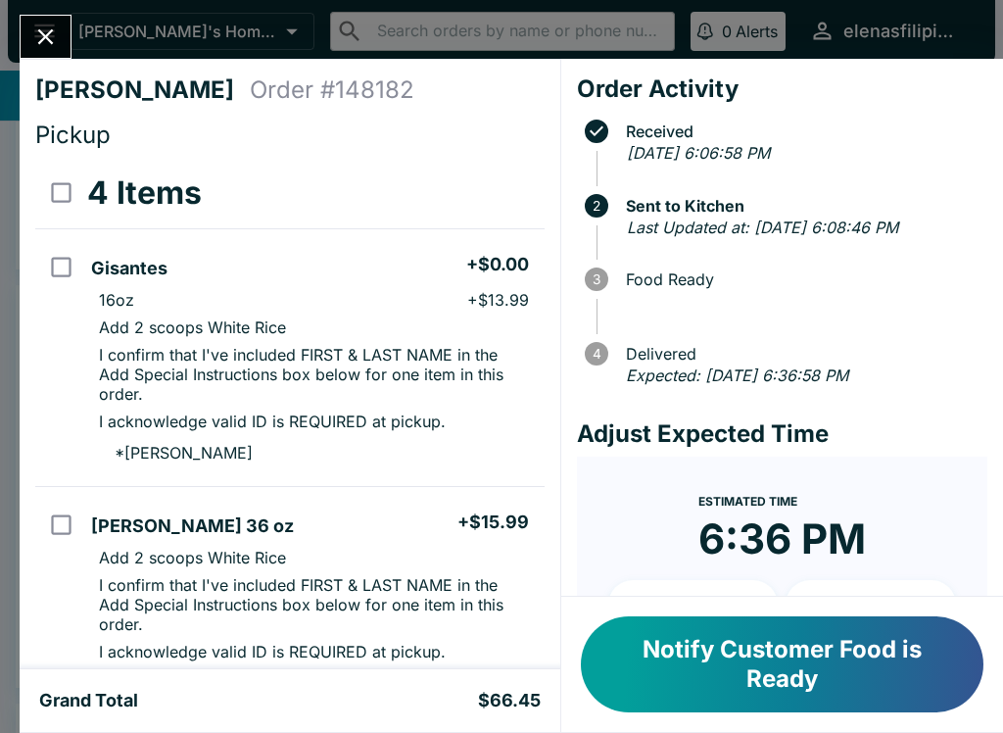
scroll to position [0, 0]
click at [42, 3] on div "[PERSON_NAME] Order # 148182 Pickup 4 Items Gisantes + $0.00 16oz + $13.99 Add …" at bounding box center [501, 366] width 1003 height 733
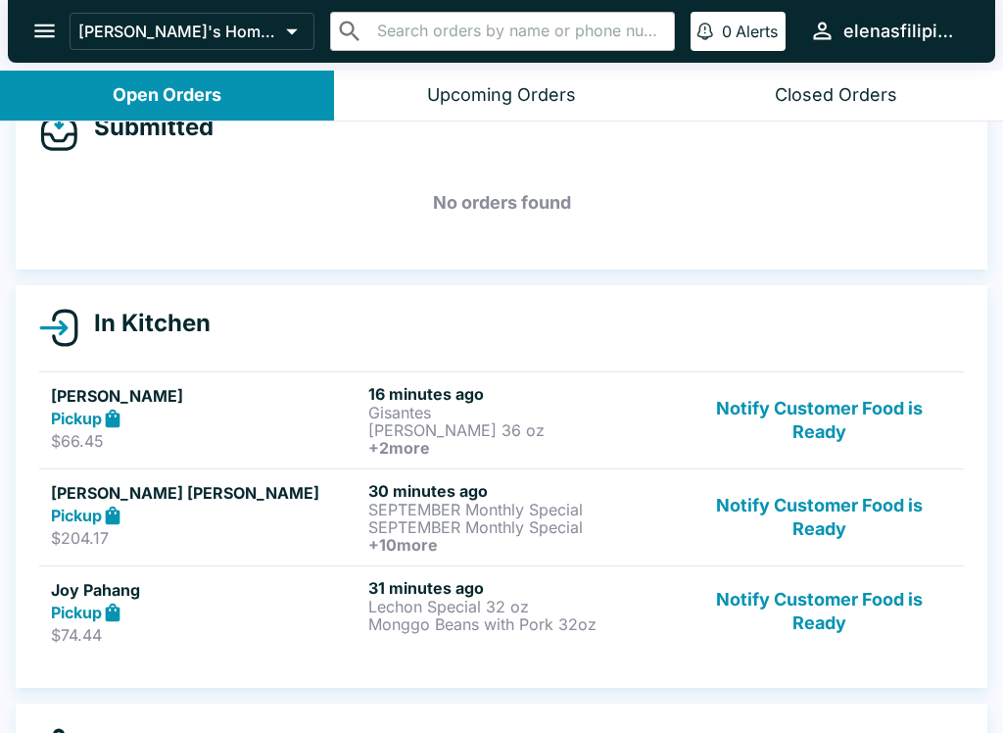
scroll to position [3, 0]
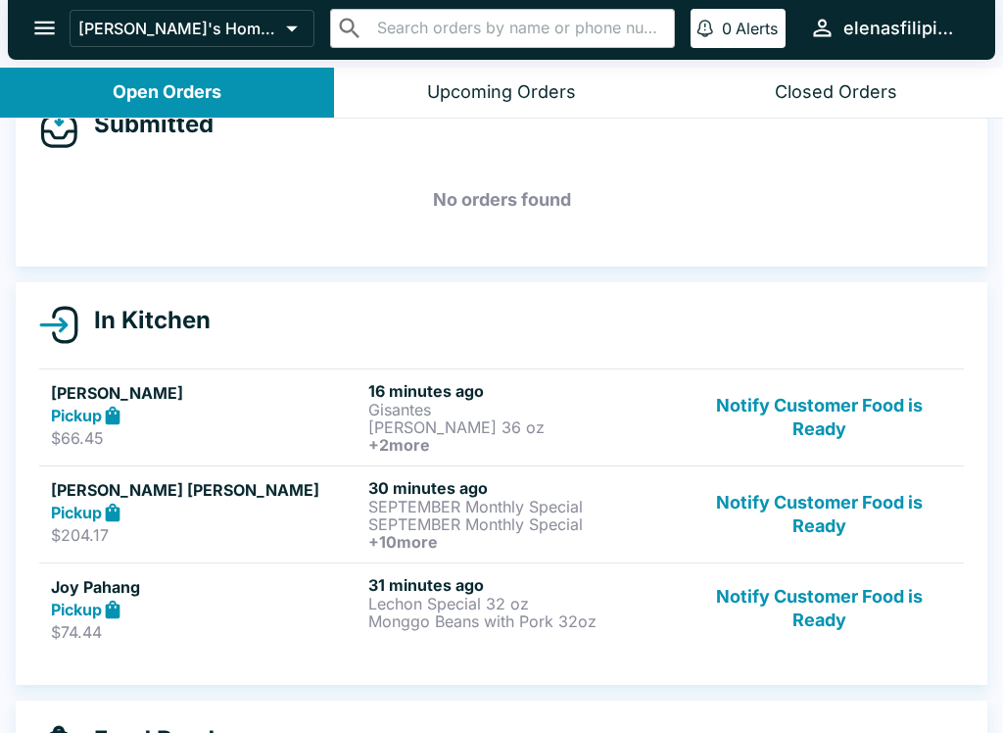
click at [821, 546] on button "Notify Customer Food is Ready" at bounding box center [818, 514] width 265 height 72
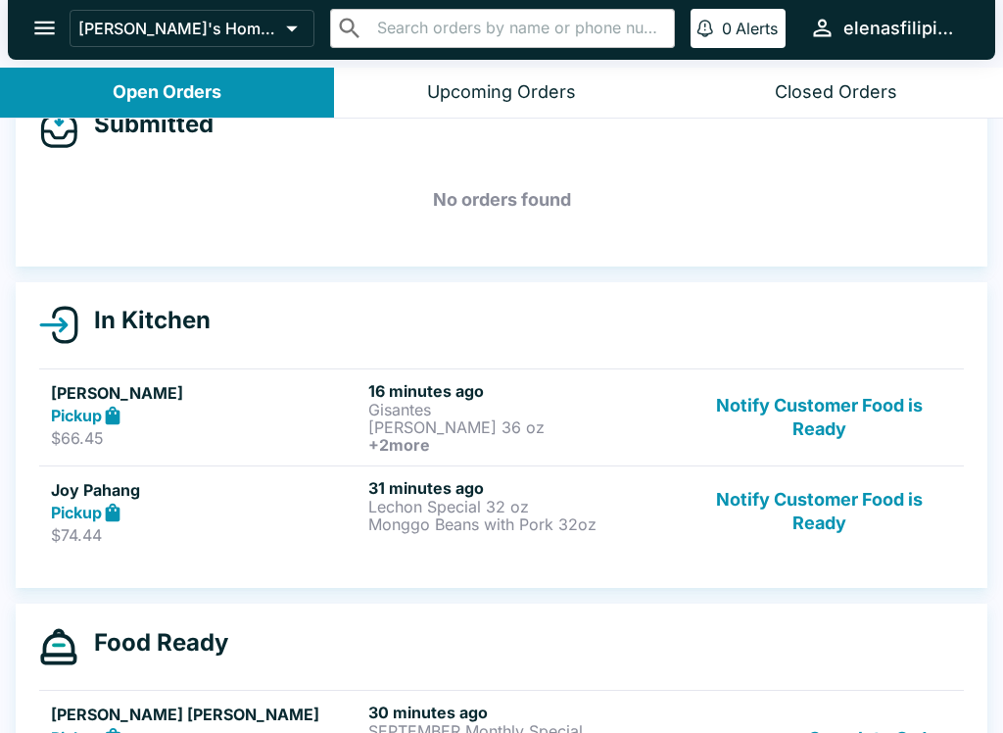
click at [828, 526] on button "Notify Customer Food is Ready" at bounding box center [818, 512] width 265 height 68
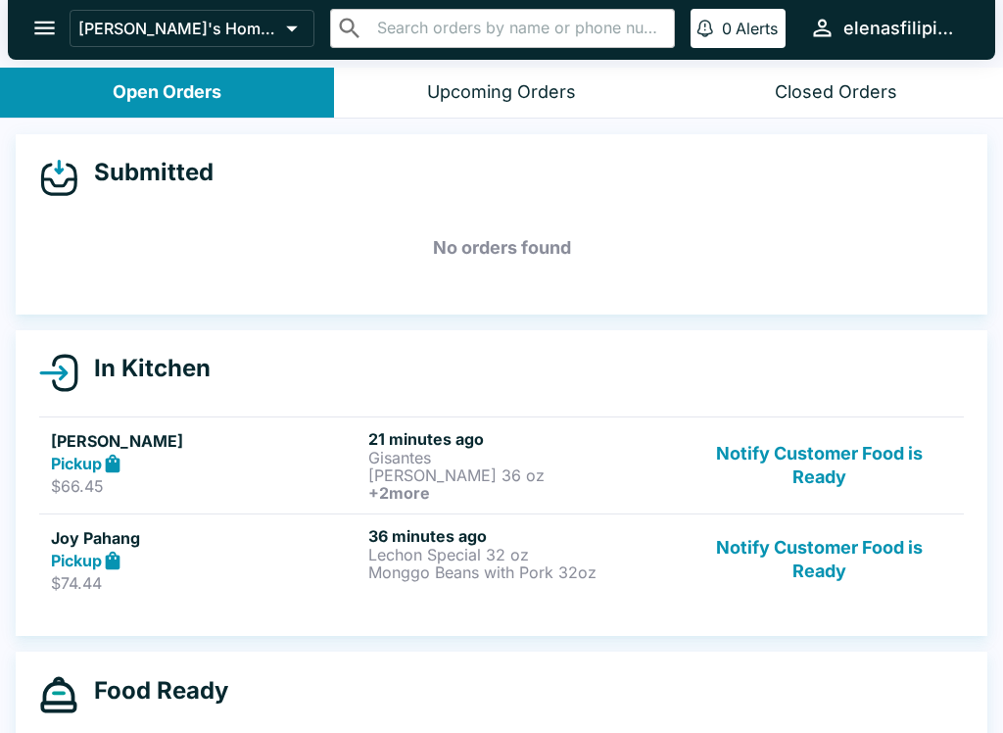
scroll to position [0, 0]
click at [604, 583] on div "36 minutes ago Lechon Special 32 oz Monggo Beans with Pork 32oz" at bounding box center [522, 560] width 309 height 68
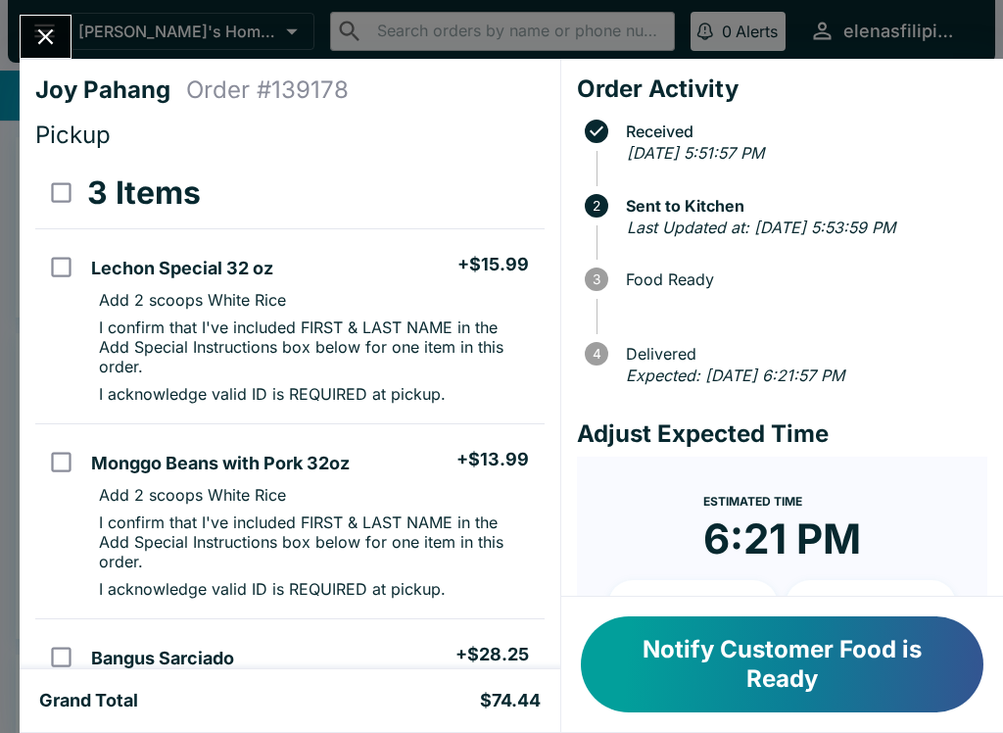
click at [679, 666] on button "Notify Customer Food is Ready" at bounding box center [782, 664] width 402 height 96
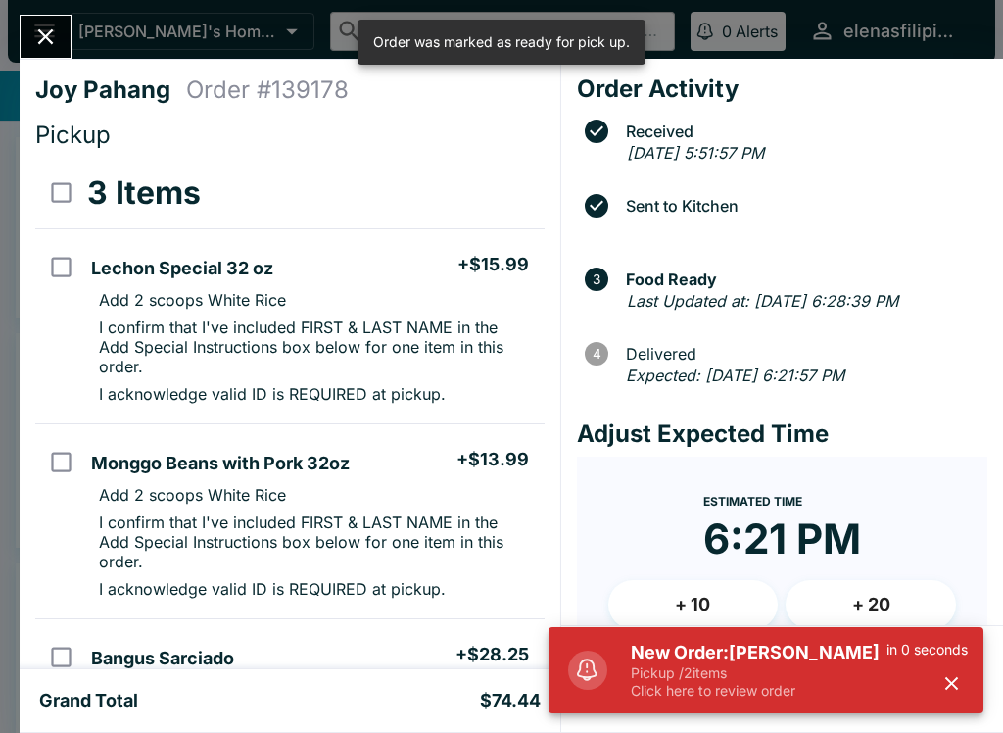
click at [47, 17] on button "Close" at bounding box center [46, 37] width 50 height 42
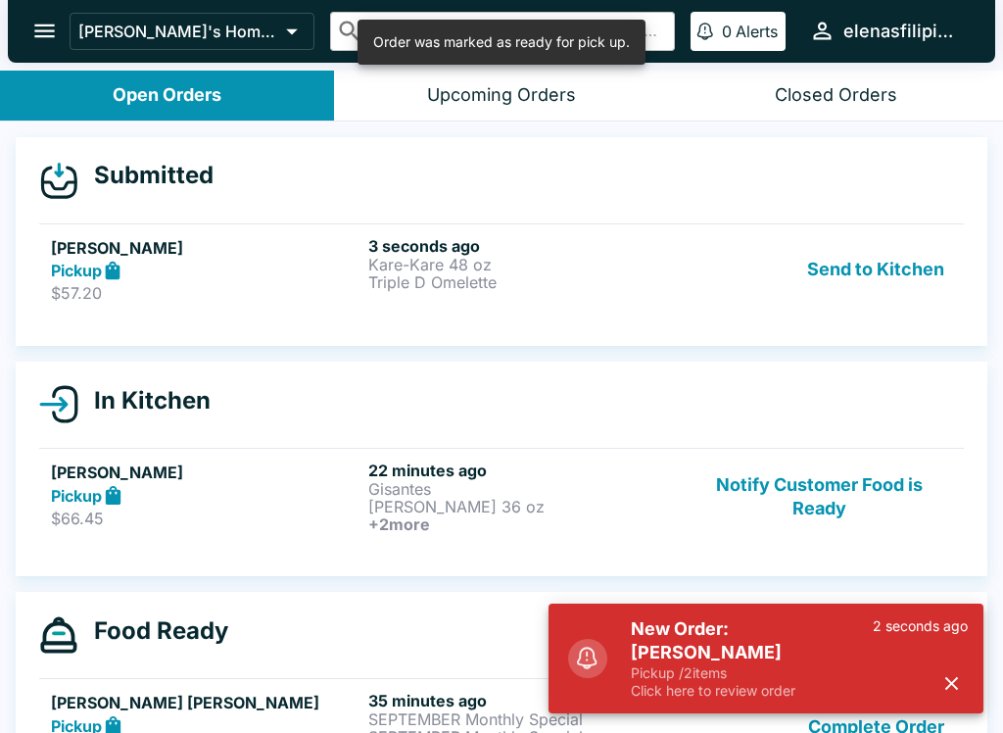
click at [734, 295] on div "Send to Kitchen" at bounding box center [818, 270] width 265 height 68
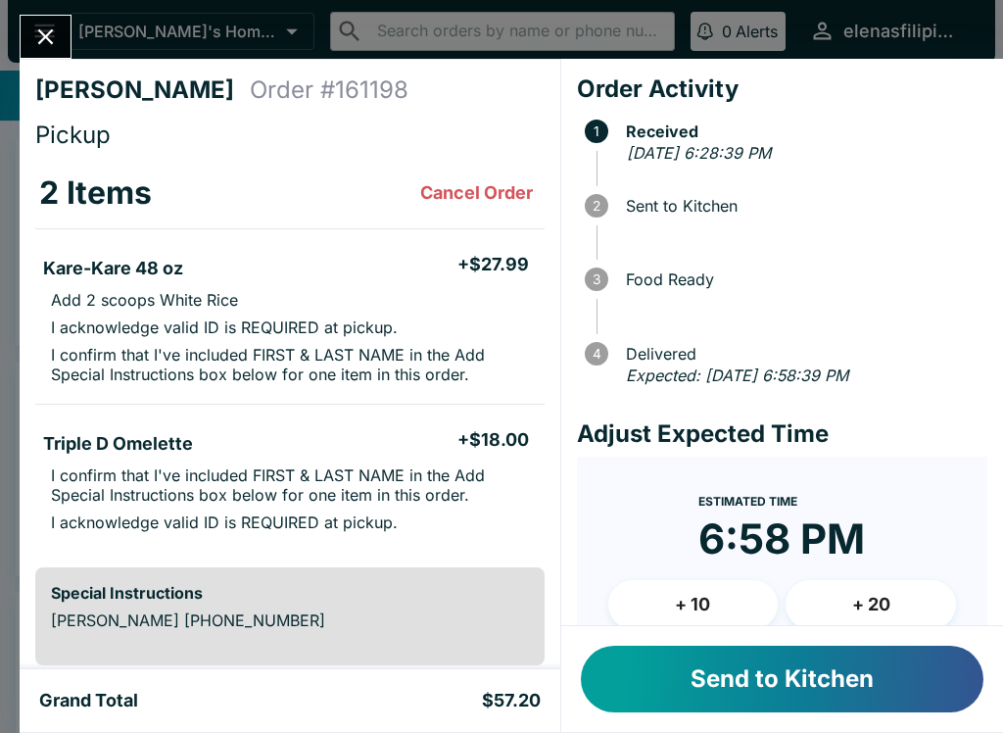
click at [794, 673] on button "Send to Kitchen" at bounding box center [782, 678] width 402 height 67
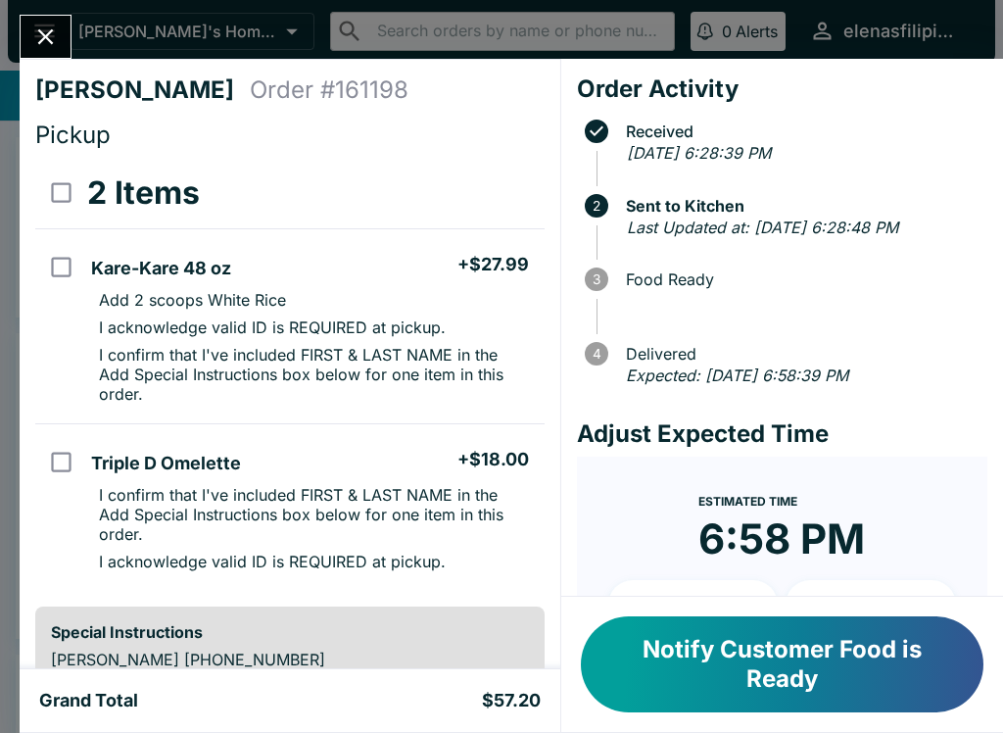
click at [33, 26] on icon "Close" at bounding box center [45, 37] width 26 height 26
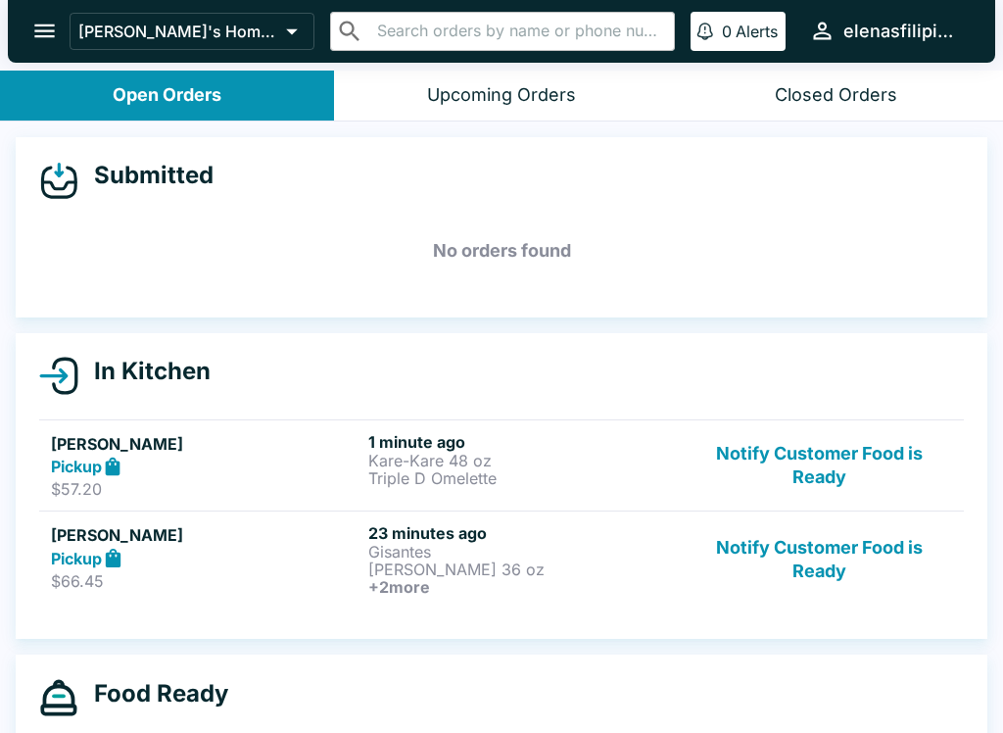
click at [351, 573] on p "$66.45" at bounding box center [205, 581] width 309 height 20
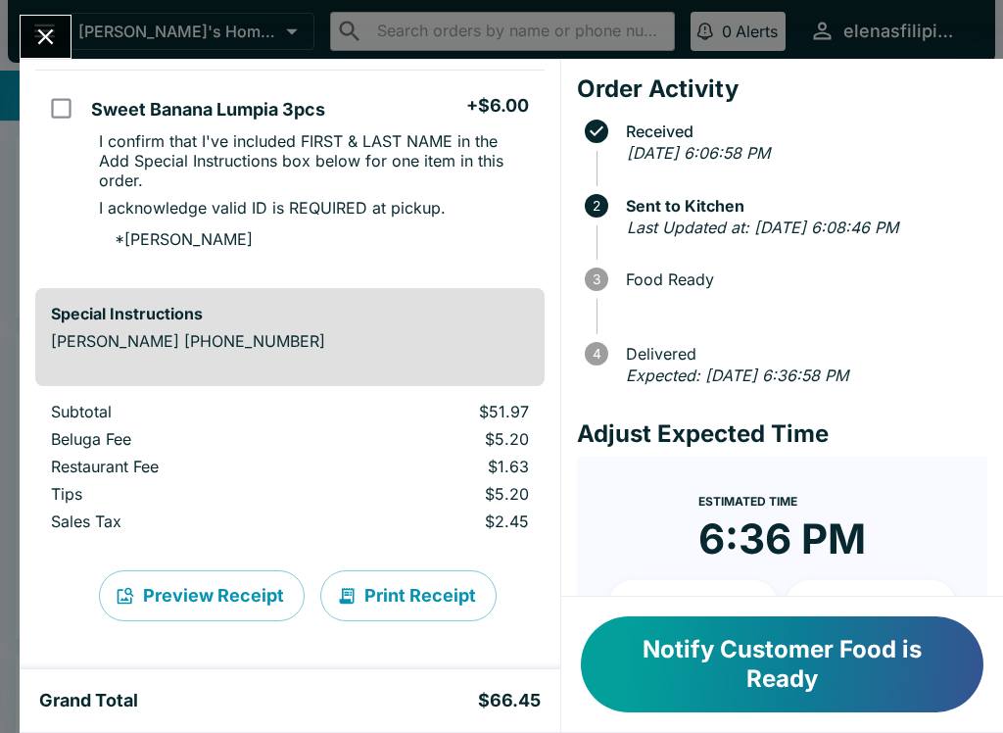
scroll to position [876, 0]
click at [748, 664] on button "Notify Customer Food is Ready" at bounding box center [782, 664] width 402 height 96
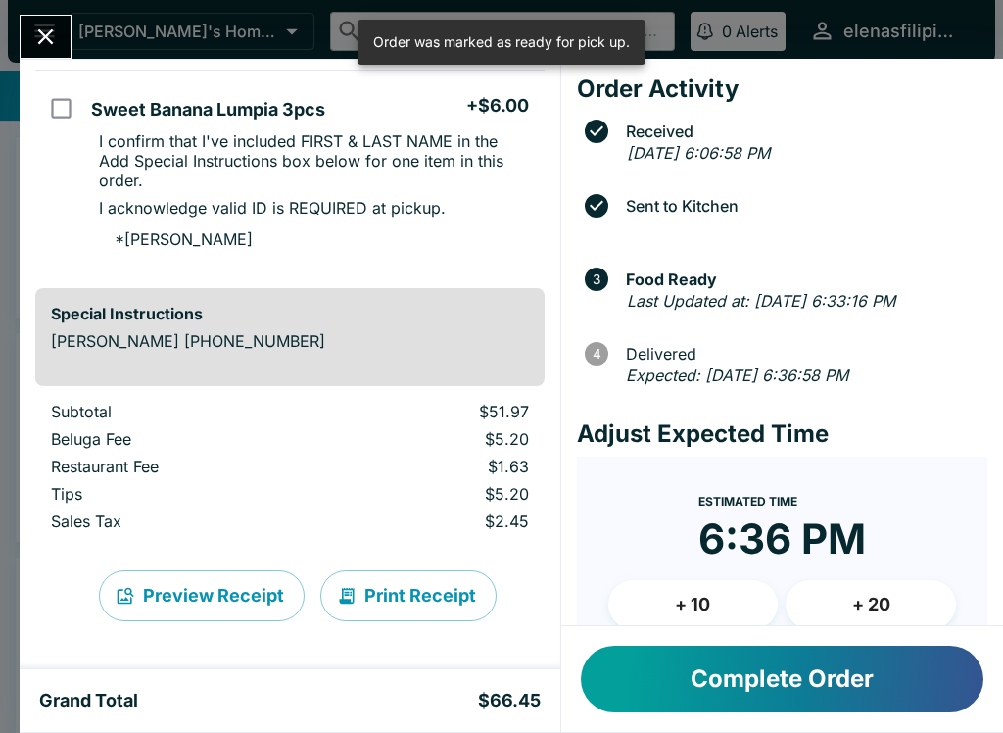
click at [797, 702] on button "Complete Order" at bounding box center [782, 678] width 402 height 67
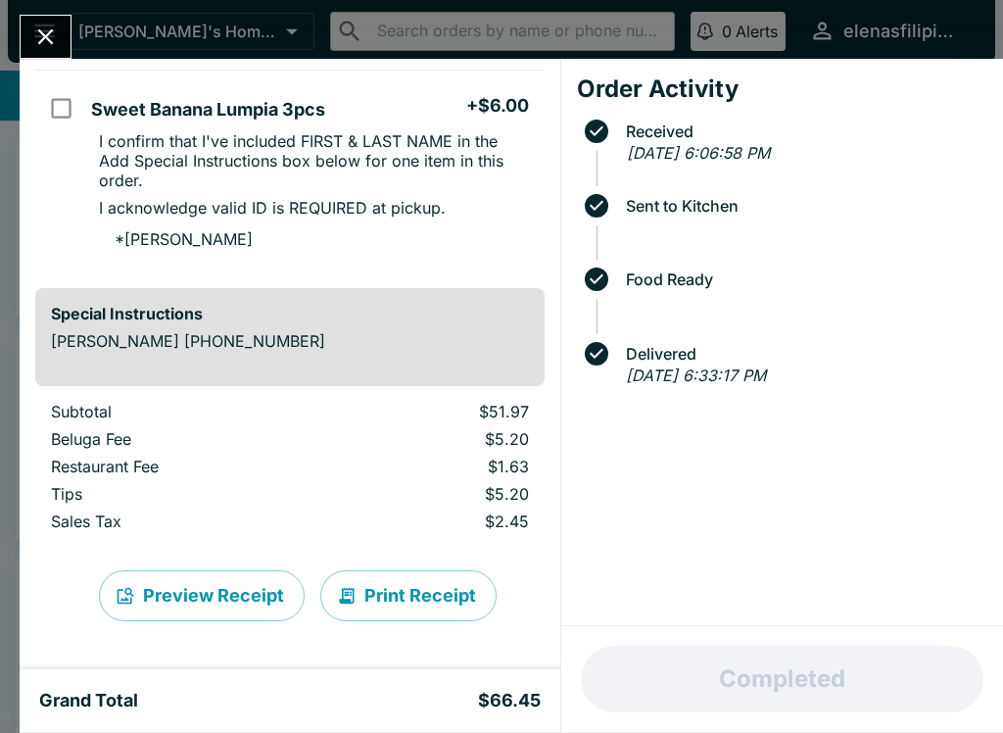
click at [20, 713] on div "Grand Total $66.45" at bounding box center [290, 700] width 541 height 63
click at [12, 705] on div "[PERSON_NAME] Order # 148182 Pickup 4 Items Gisantes + $0.00 16oz + $13.99 Add …" at bounding box center [501, 366] width 1003 height 733
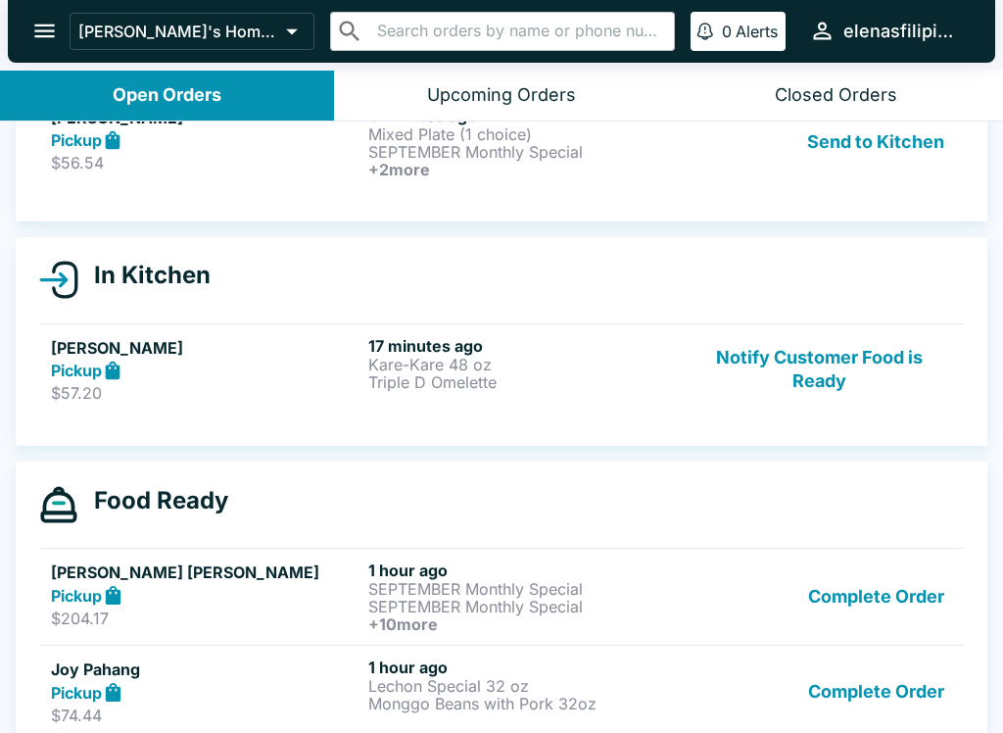
scroll to position [122, 0]
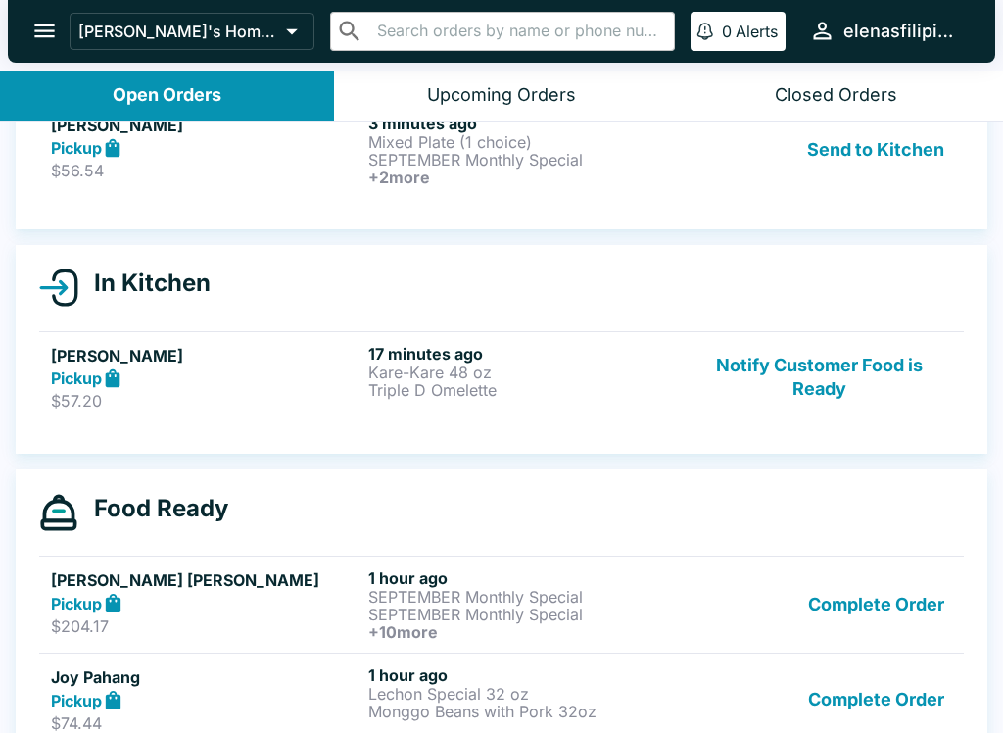
click at [809, 715] on button "Complete Order" at bounding box center [876, 699] width 152 height 68
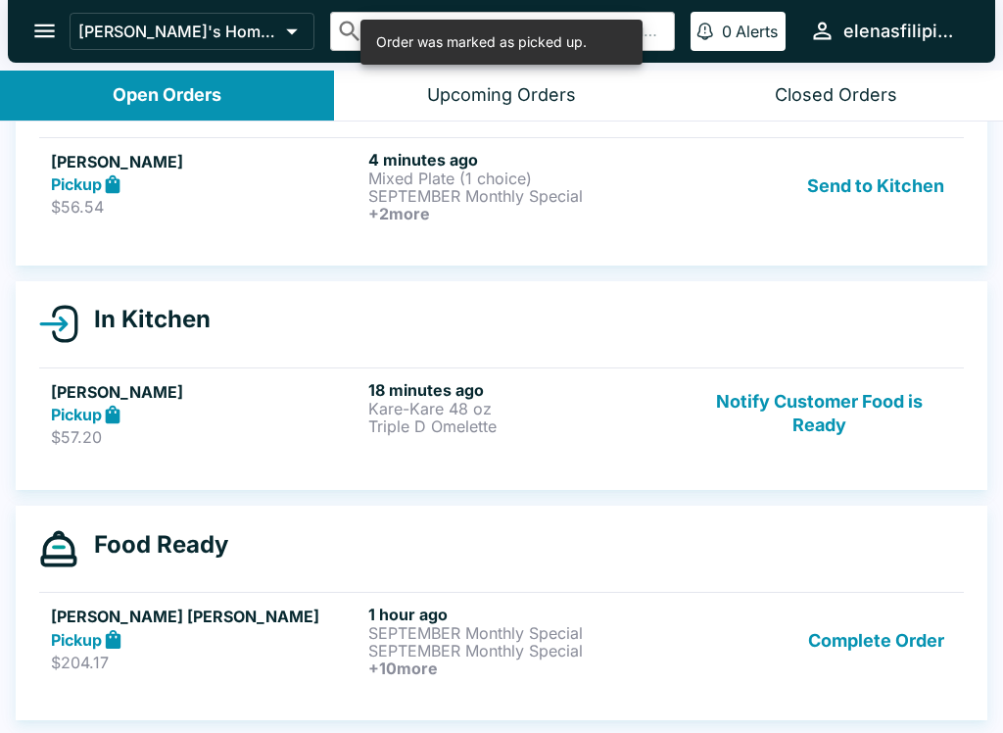
click at [832, 645] on button "Complete Order" at bounding box center [876, 640] width 152 height 72
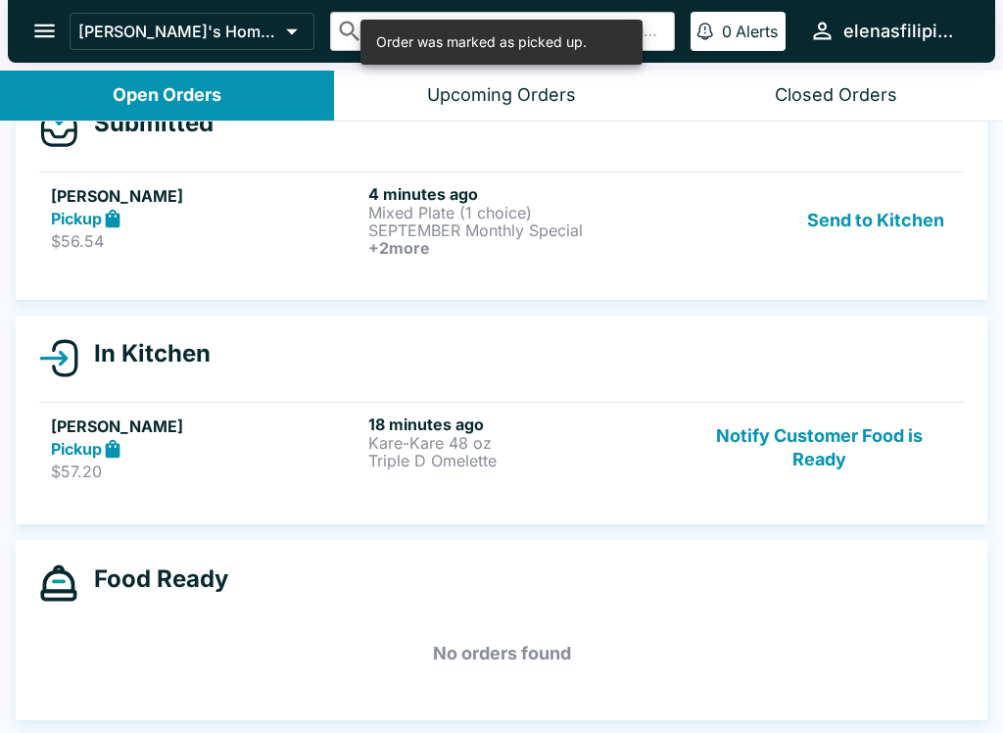
click at [124, 448] on icon at bounding box center [113, 449] width 23 height 23
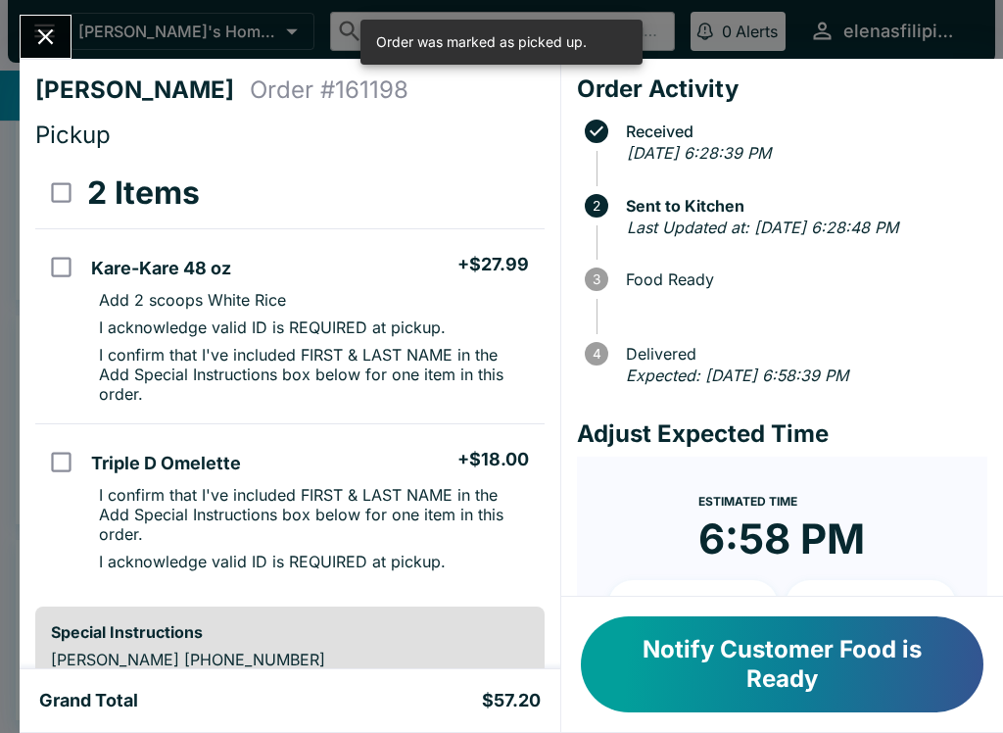
click at [714, 660] on button "Notify Customer Food is Ready" at bounding box center [782, 664] width 402 height 96
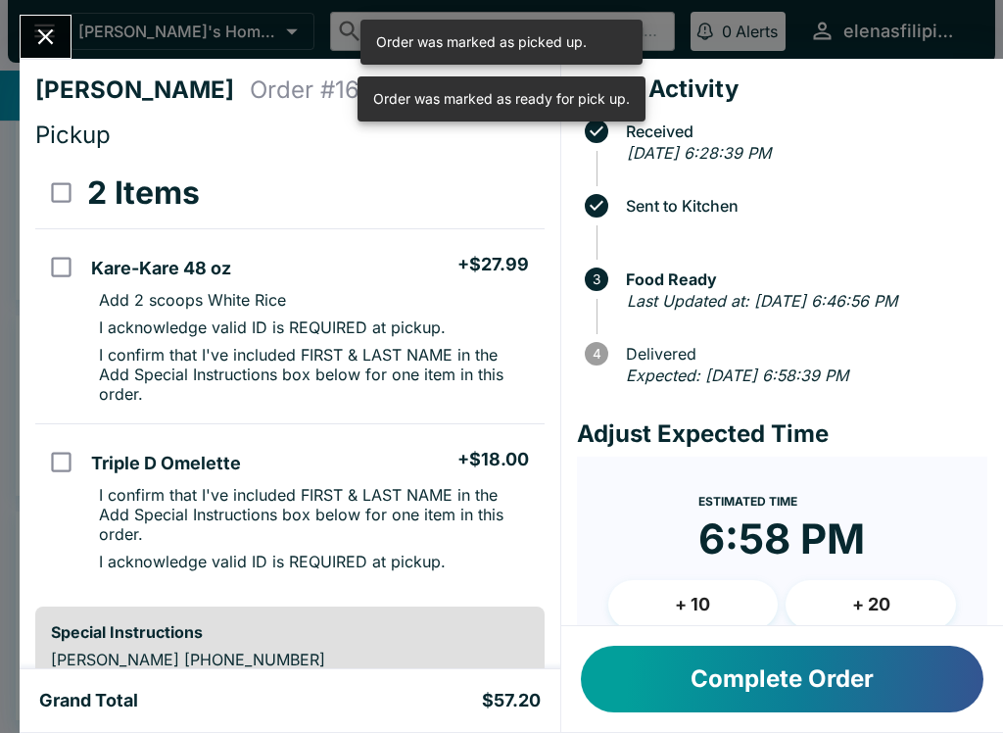
click at [41, 37] on icon "Close" at bounding box center [45, 37] width 26 height 26
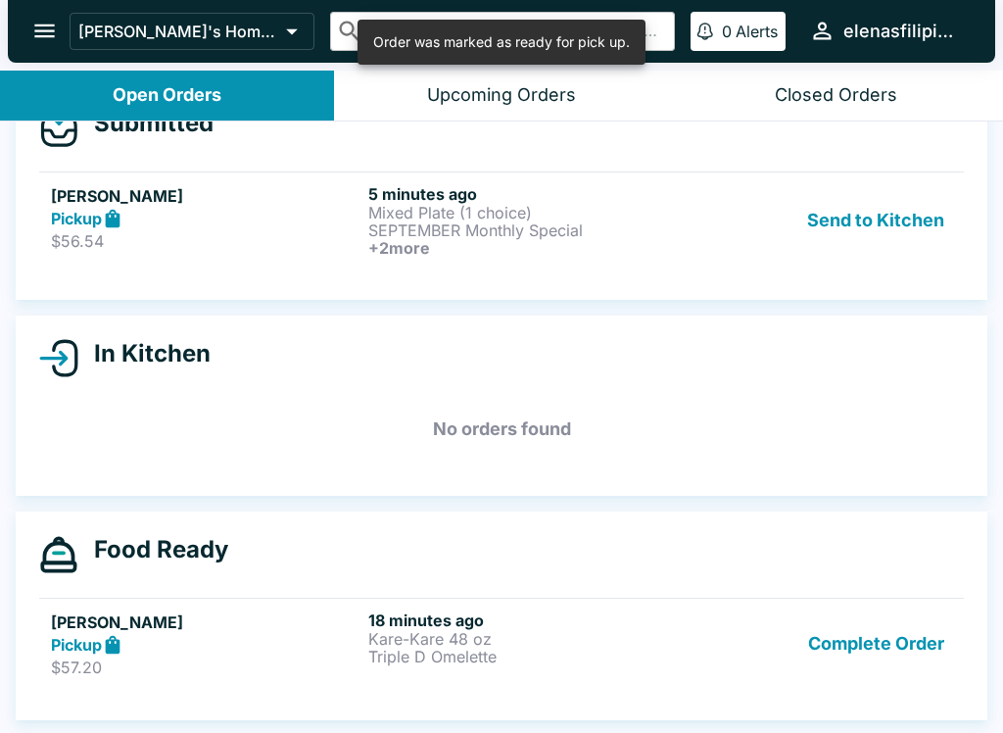
click at [59, 240] on p "$56.54" at bounding box center [205, 241] width 309 height 20
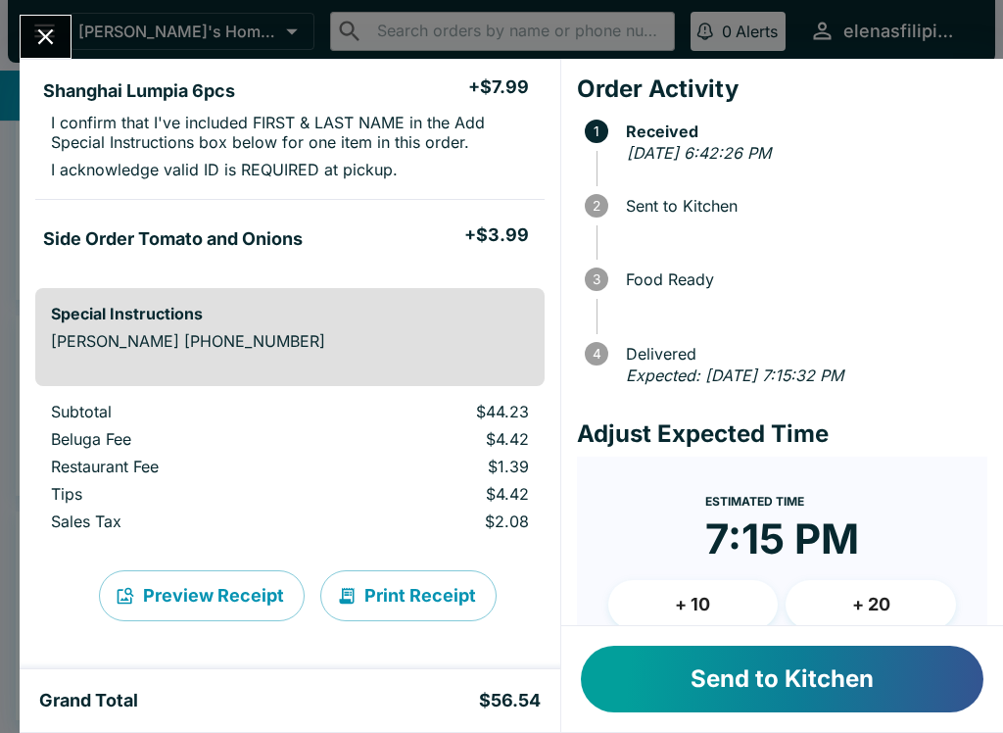
scroll to position [563, 0]
click at [707, 661] on button "Send to Kitchen" at bounding box center [782, 678] width 402 height 67
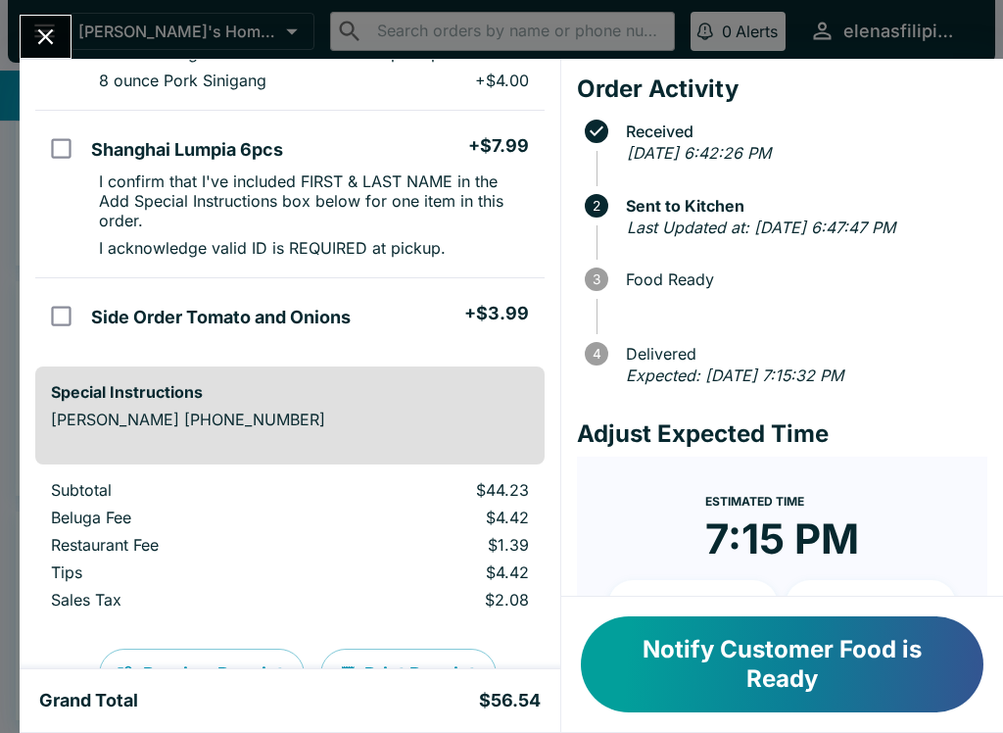
click at [739, 696] on button "Notify Customer Food is Ready" at bounding box center [782, 664] width 402 height 96
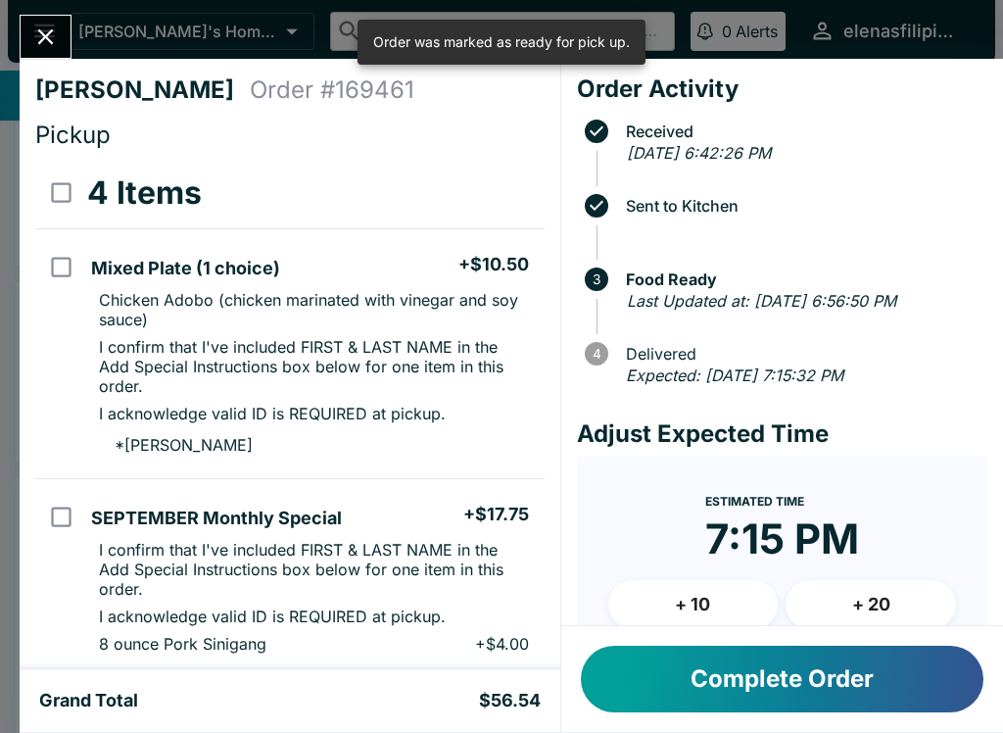
scroll to position [0, 0]
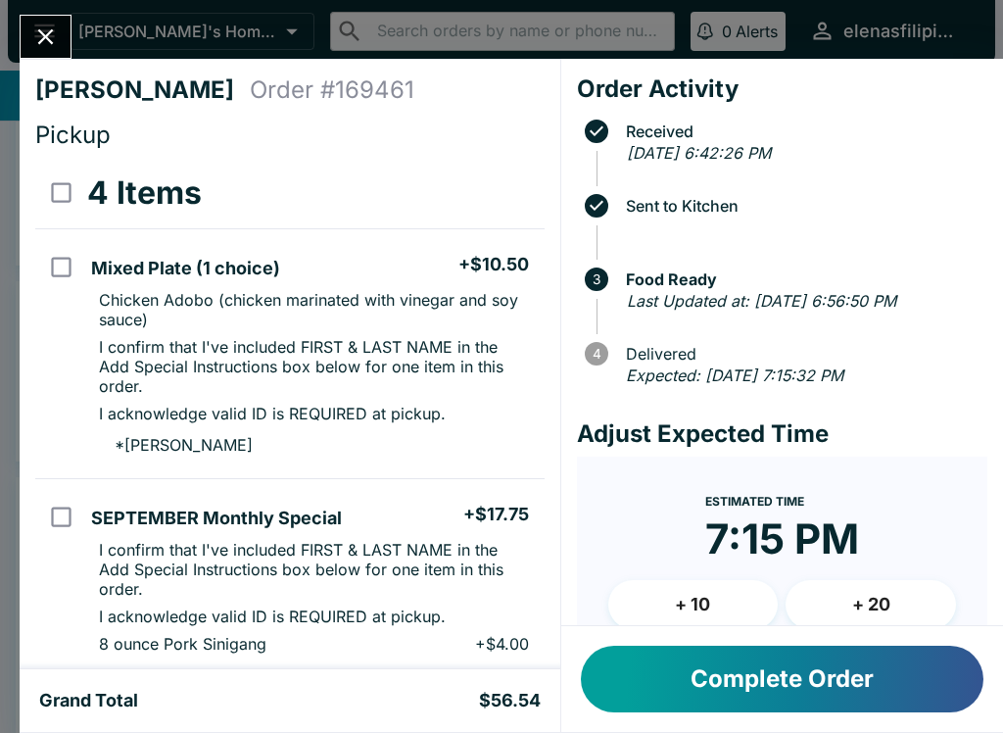
click at [45, 25] on icon "Close" at bounding box center [45, 37] width 26 height 26
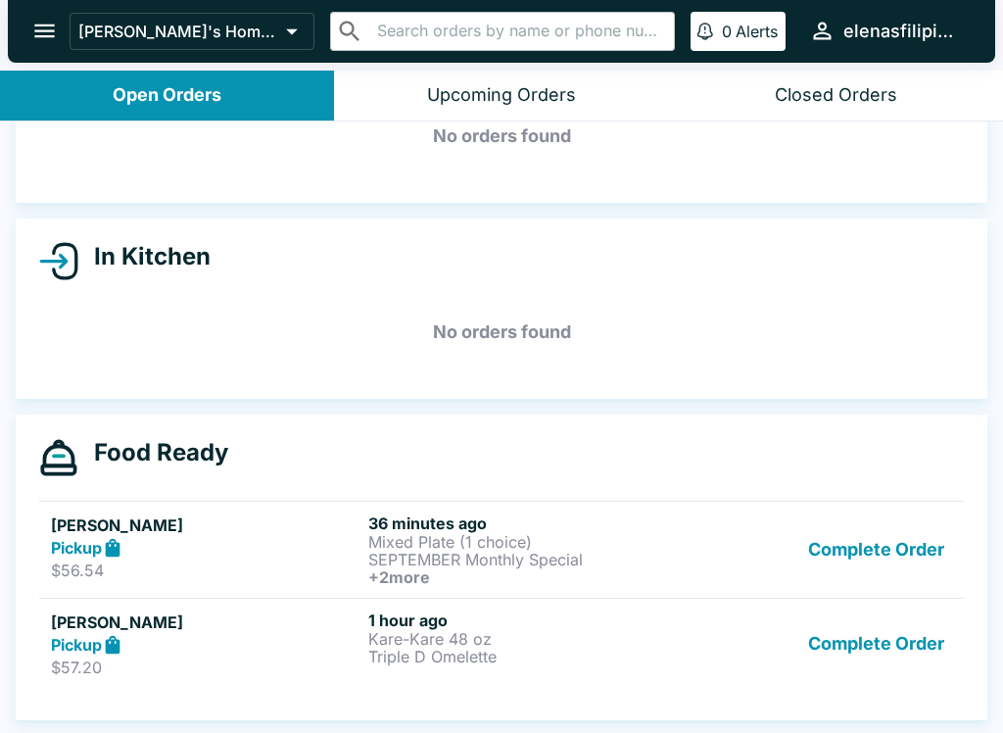
scroll to position [115, 0]
